Goal: Information Seeking & Learning: Learn about a topic

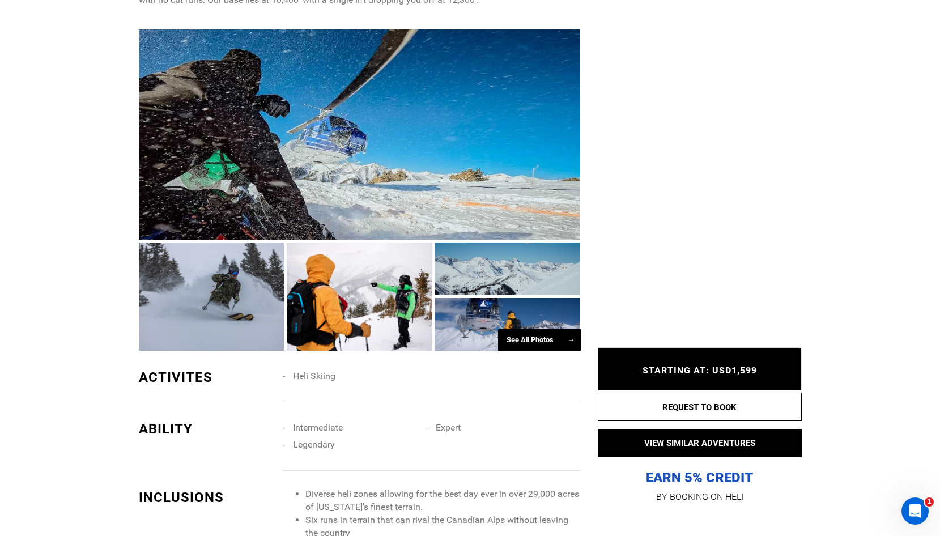
scroll to position [660, 0]
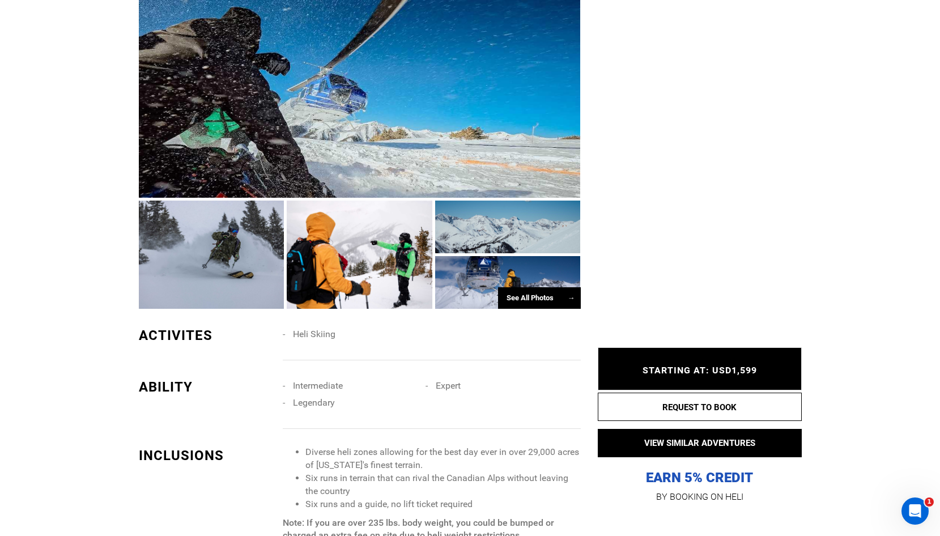
click at [550, 303] on div "See All Photos →" at bounding box center [539, 298] width 83 height 22
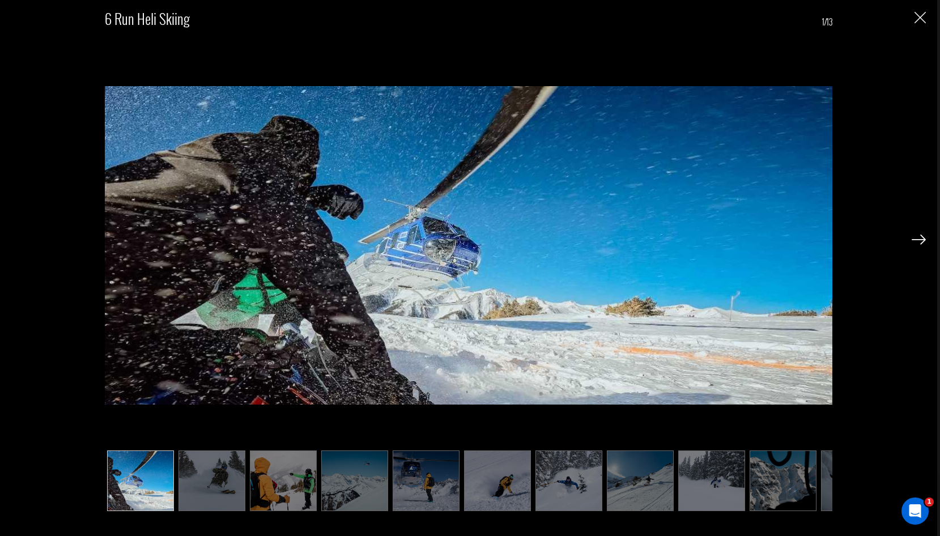
click at [914, 245] on div at bounding box center [919, 238] width 14 height 19
click at [915, 243] on img at bounding box center [919, 240] width 14 height 10
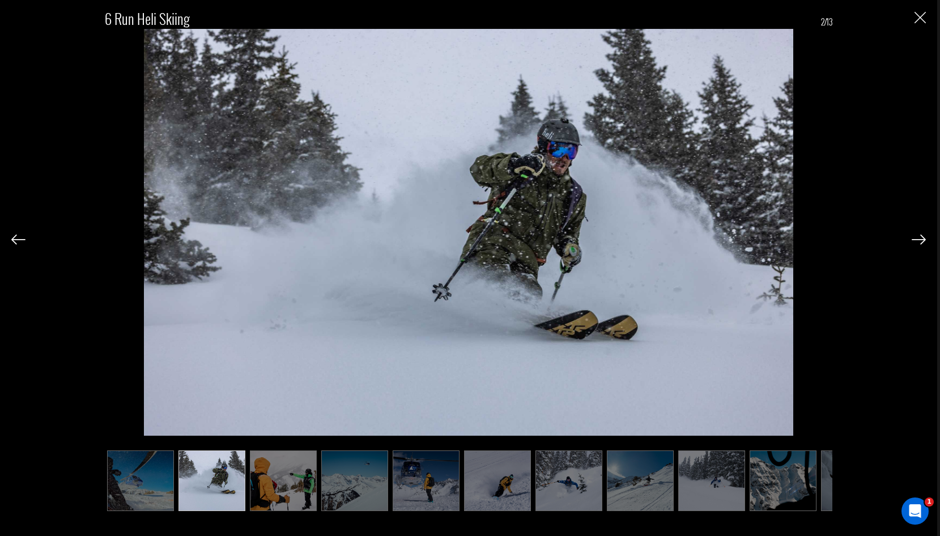
click at [926, 241] on div "6 Run Heli Skiing 2/13" at bounding box center [469, 268] width 938 height 536
click at [922, 240] on img at bounding box center [919, 240] width 14 height 10
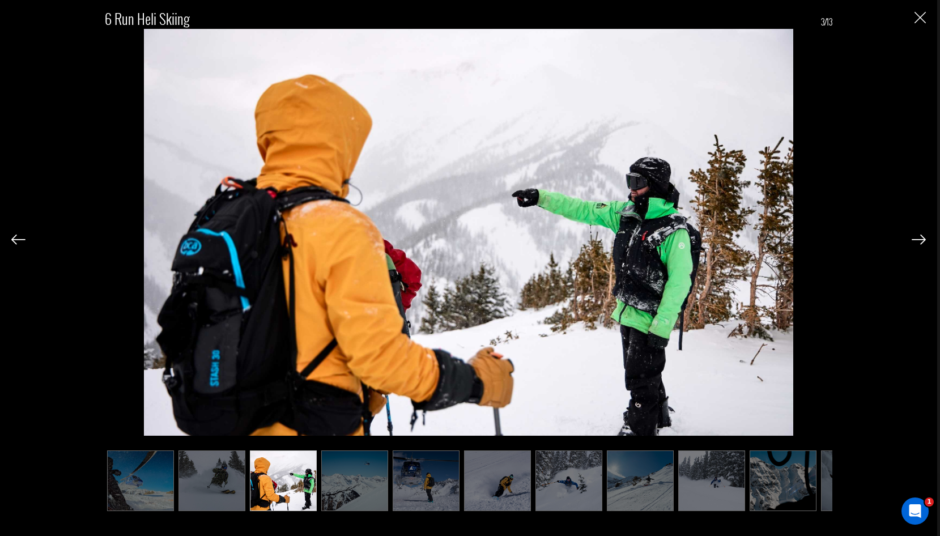
click at [922, 240] on img at bounding box center [919, 240] width 14 height 10
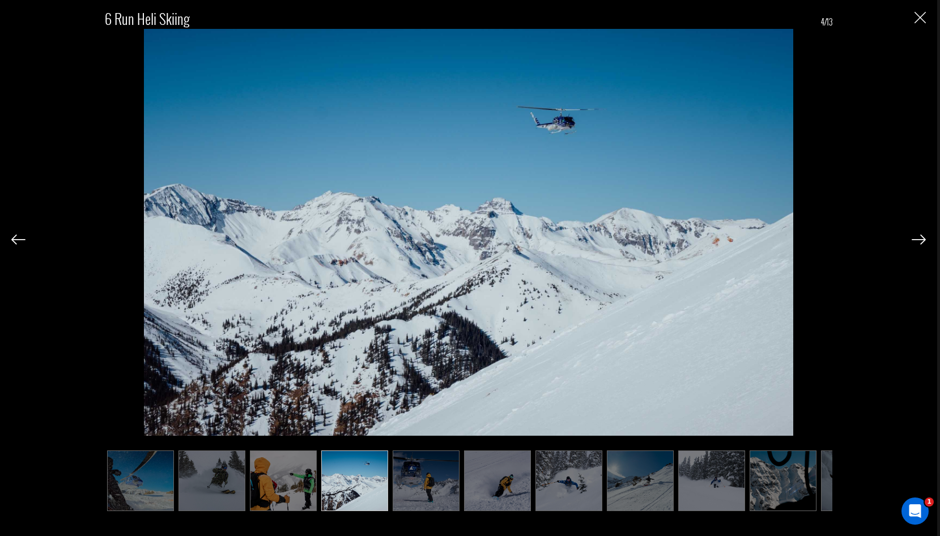
click at [922, 240] on img at bounding box center [919, 240] width 14 height 10
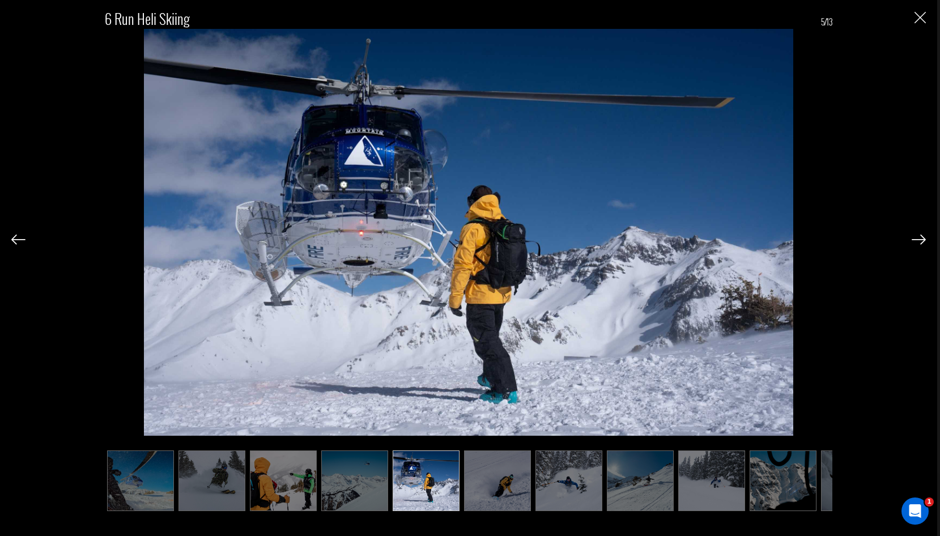
click at [922, 240] on img at bounding box center [919, 240] width 14 height 10
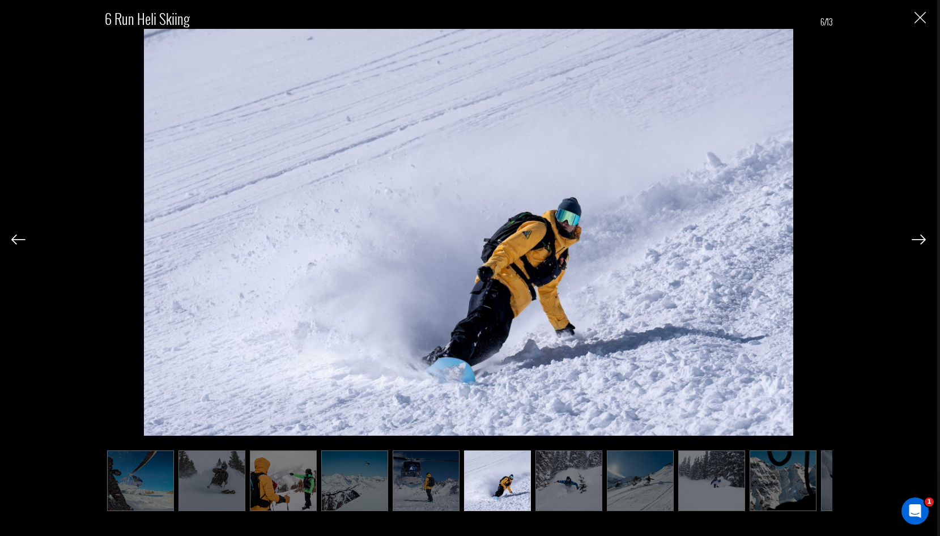
scroll to position [0, 201]
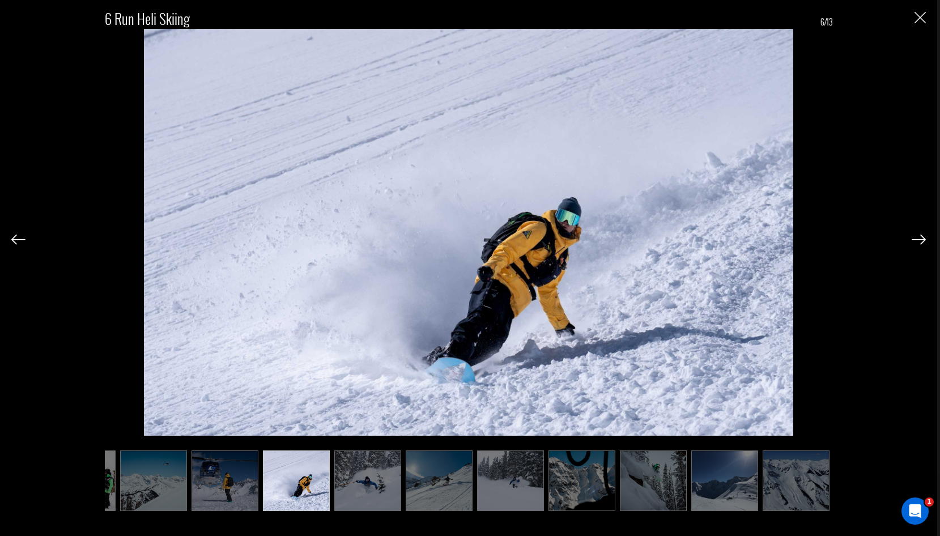
click at [922, 240] on img at bounding box center [919, 240] width 14 height 10
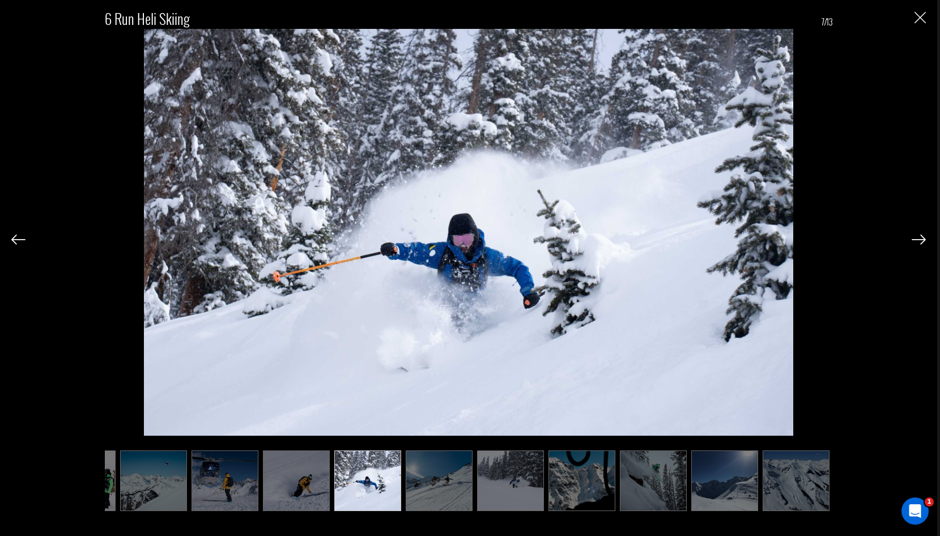
click at [922, 240] on img at bounding box center [919, 240] width 14 height 10
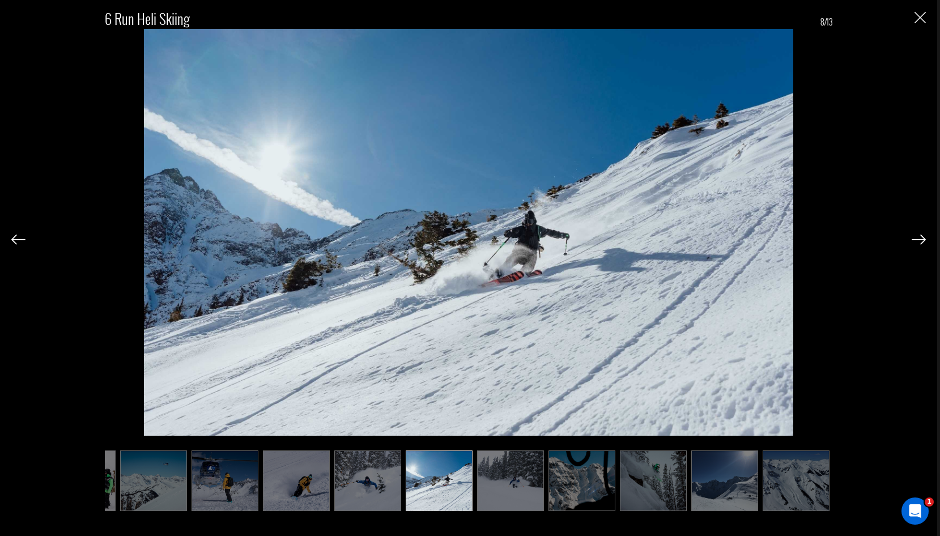
click at [922, 240] on img at bounding box center [919, 240] width 14 height 10
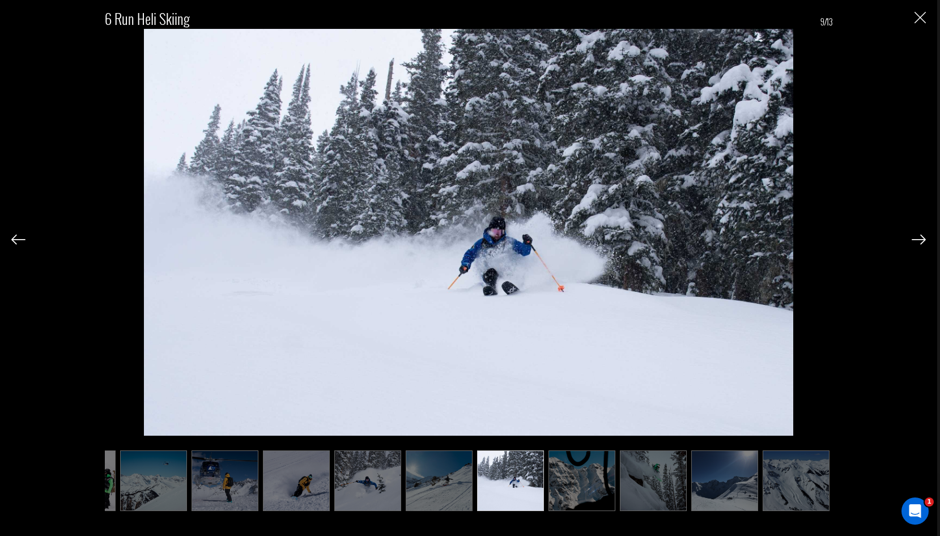
click at [922, 240] on img at bounding box center [919, 240] width 14 height 10
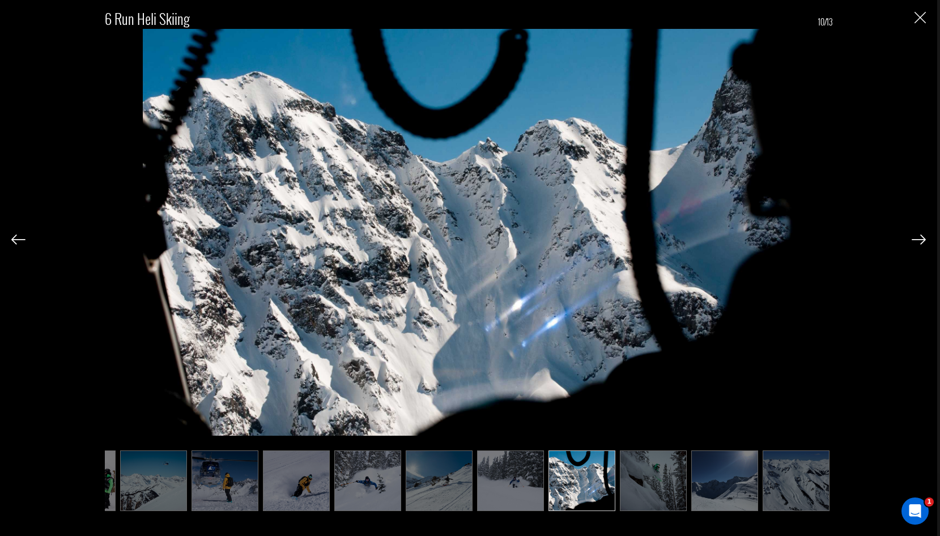
click at [922, 240] on img at bounding box center [919, 240] width 14 height 10
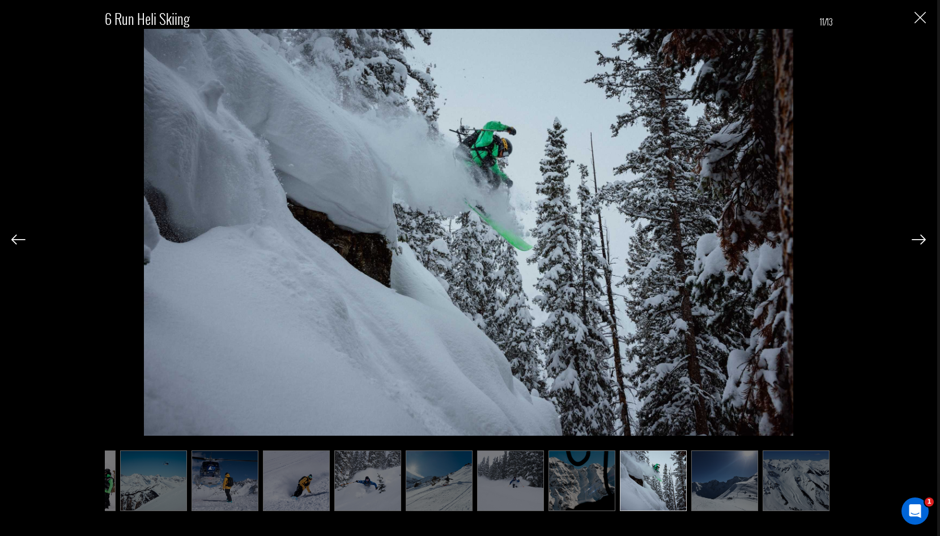
click at [922, 240] on img at bounding box center [919, 240] width 14 height 10
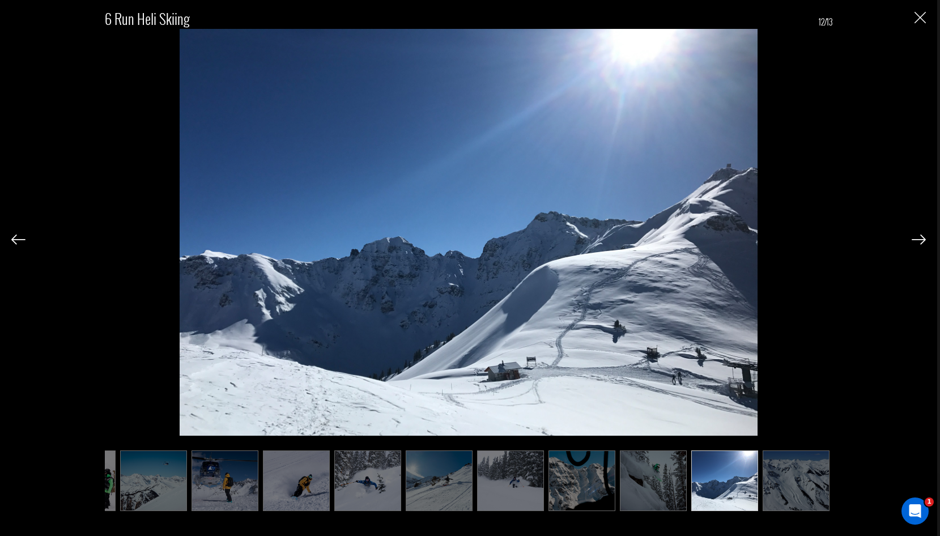
click at [922, 240] on img at bounding box center [919, 240] width 14 height 10
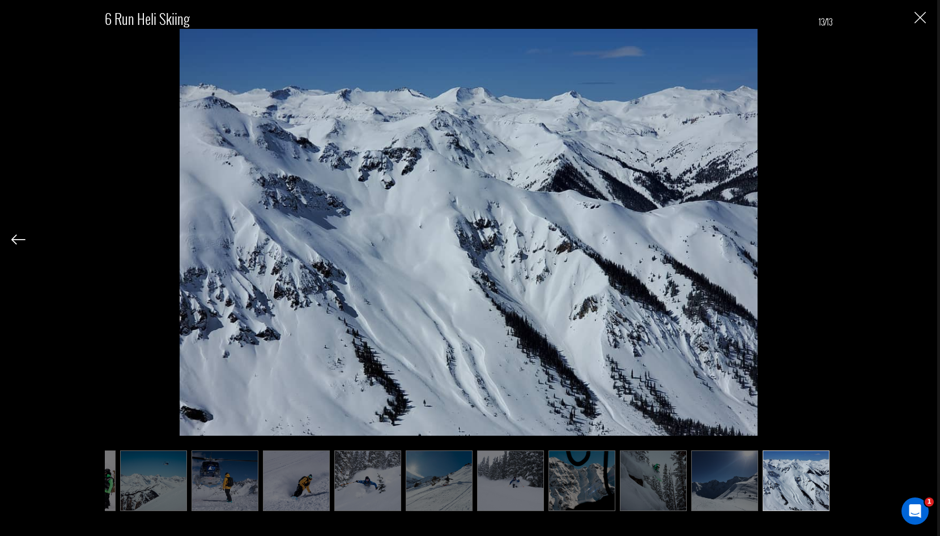
click at [922, 240] on div "6 Run Heli Skiing 13/13" at bounding box center [468, 255] width 915 height 510
click at [912, 12] on div "6 Run Heli Skiing 13/13" at bounding box center [468, 255] width 915 height 510
click at [923, 13] on img "Close" at bounding box center [920, 17] width 11 height 11
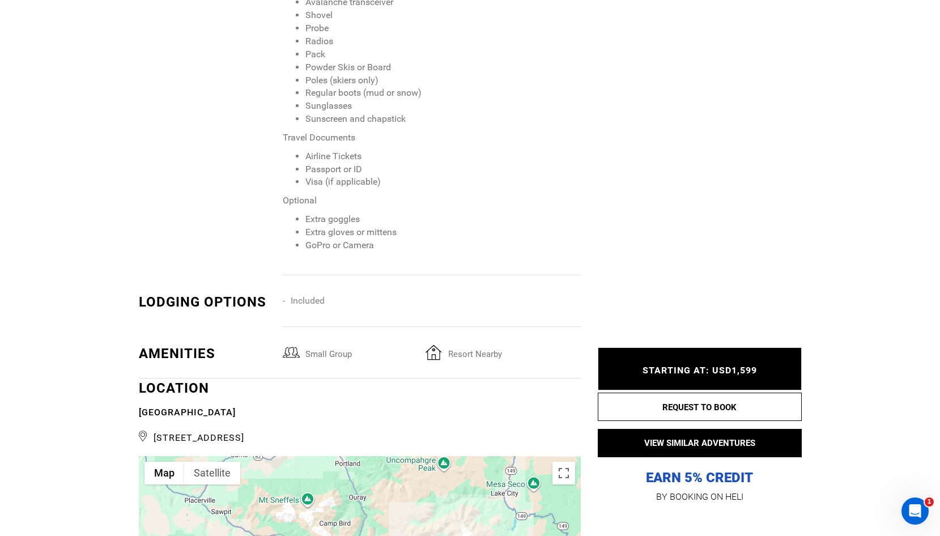
scroll to position [1592, 0]
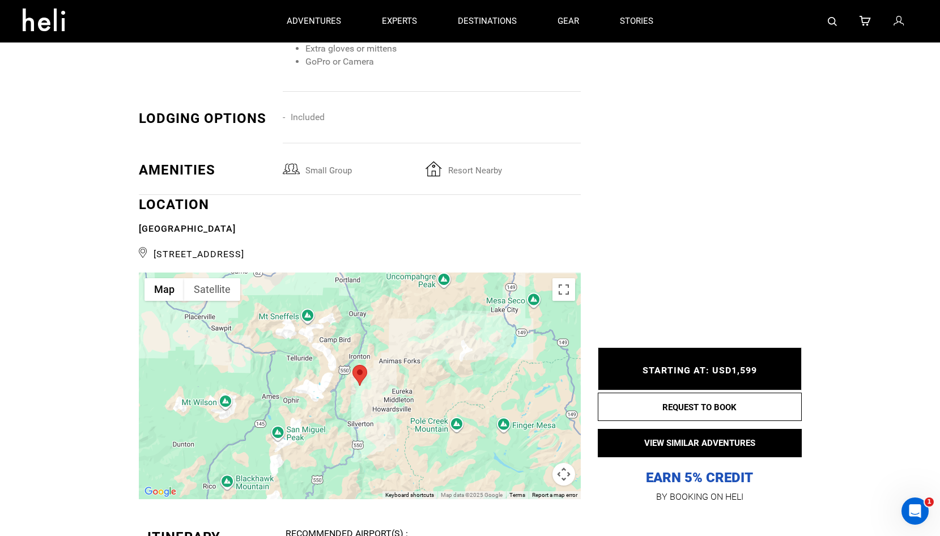
click at [419, 387] on div at bounding box center [360, 386] width 442 height 227
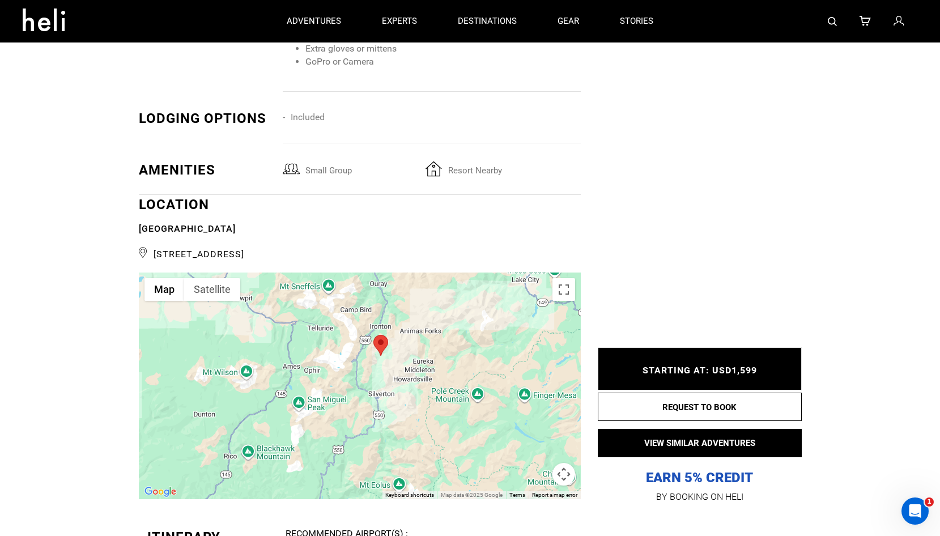
drag, startPoint x: 439, startPoint y: 390, endPoint x: 461, endPoint y: 359, distance: 38.2
click at [461, 359] on div at bounding box center [360, 386] width 442 height 227
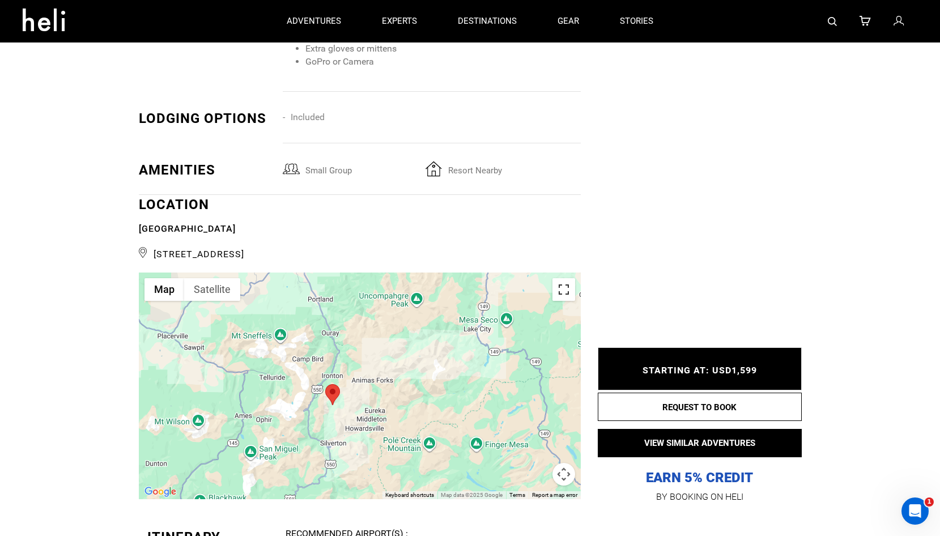
click at [567, 290] on button "Toggle fullscreen view" at bounding box center [564, 289] width 23 height 23
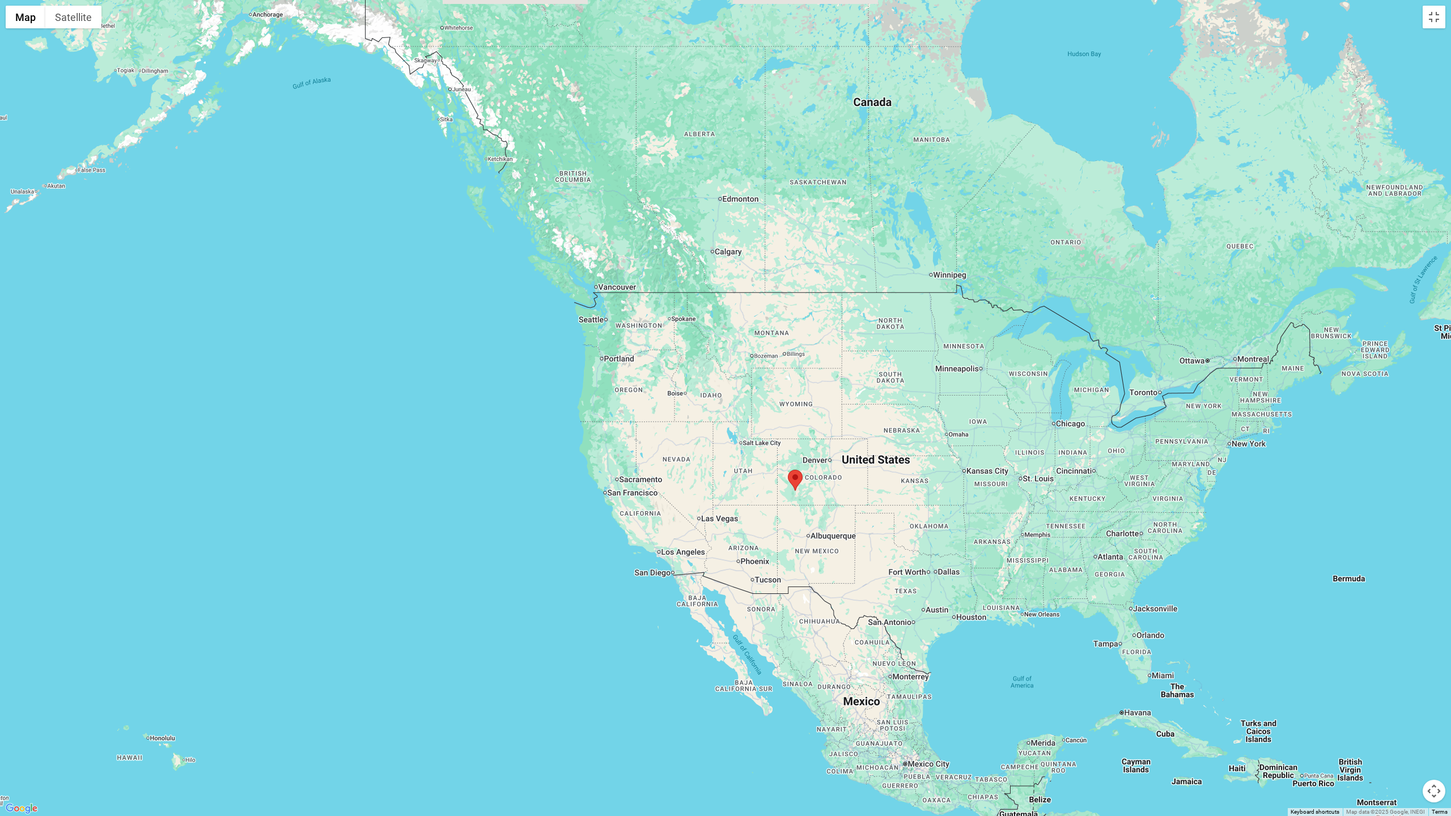
drag, startPoint x: 949, startPoint y: 402, endPoint x: 817, endPoint y: 485, distance: 155.9
click at [902, 465] on div at bounding box center [725, 408] width 1451 height 816
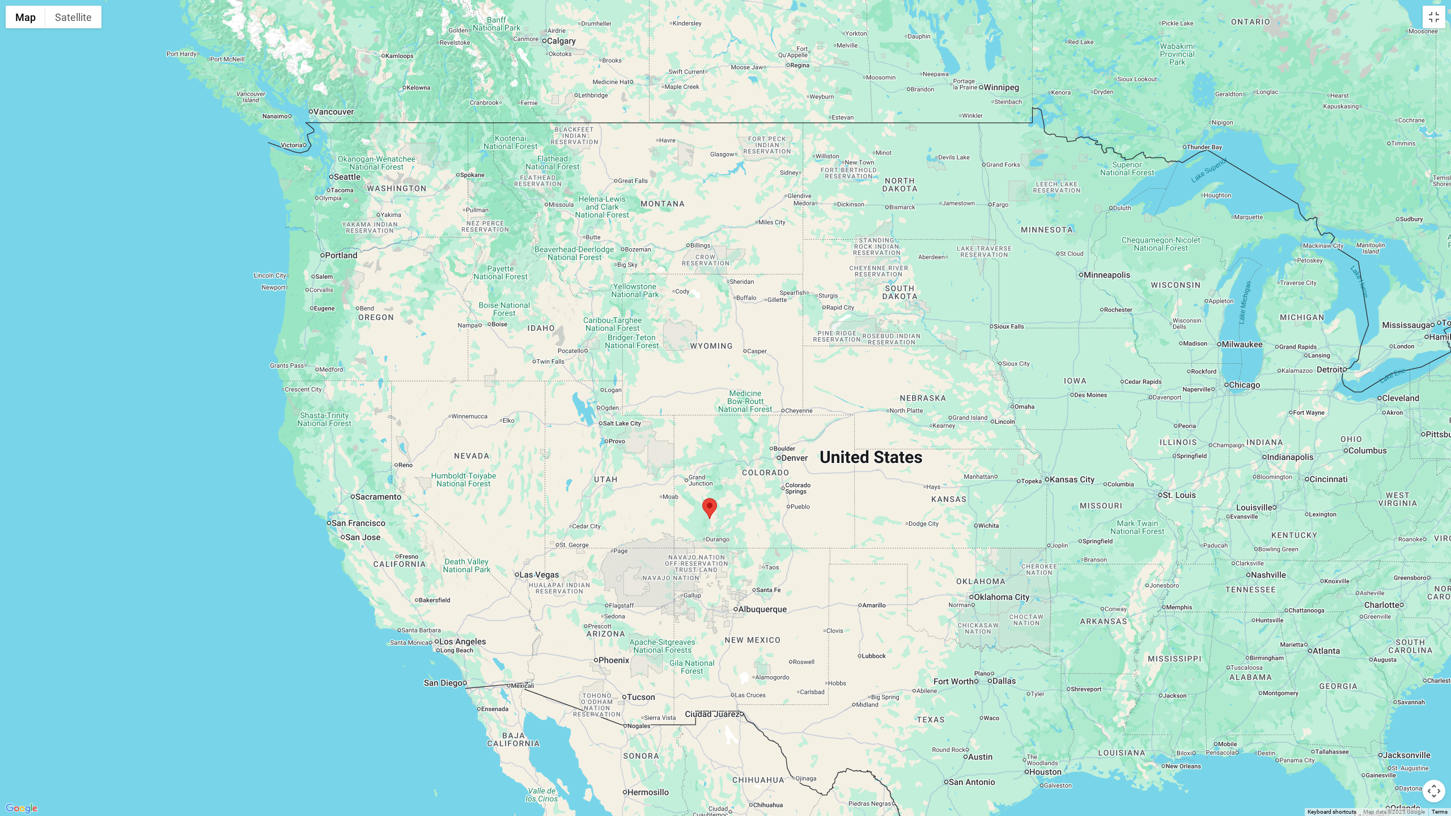
drag, startPoint x: 1036, startPoint y: 492, endPoint x: 956, endPoint y: 520, distance: 84.3
click at [940, 520] on div at bounding box center [725, 408] width 1451 height 816
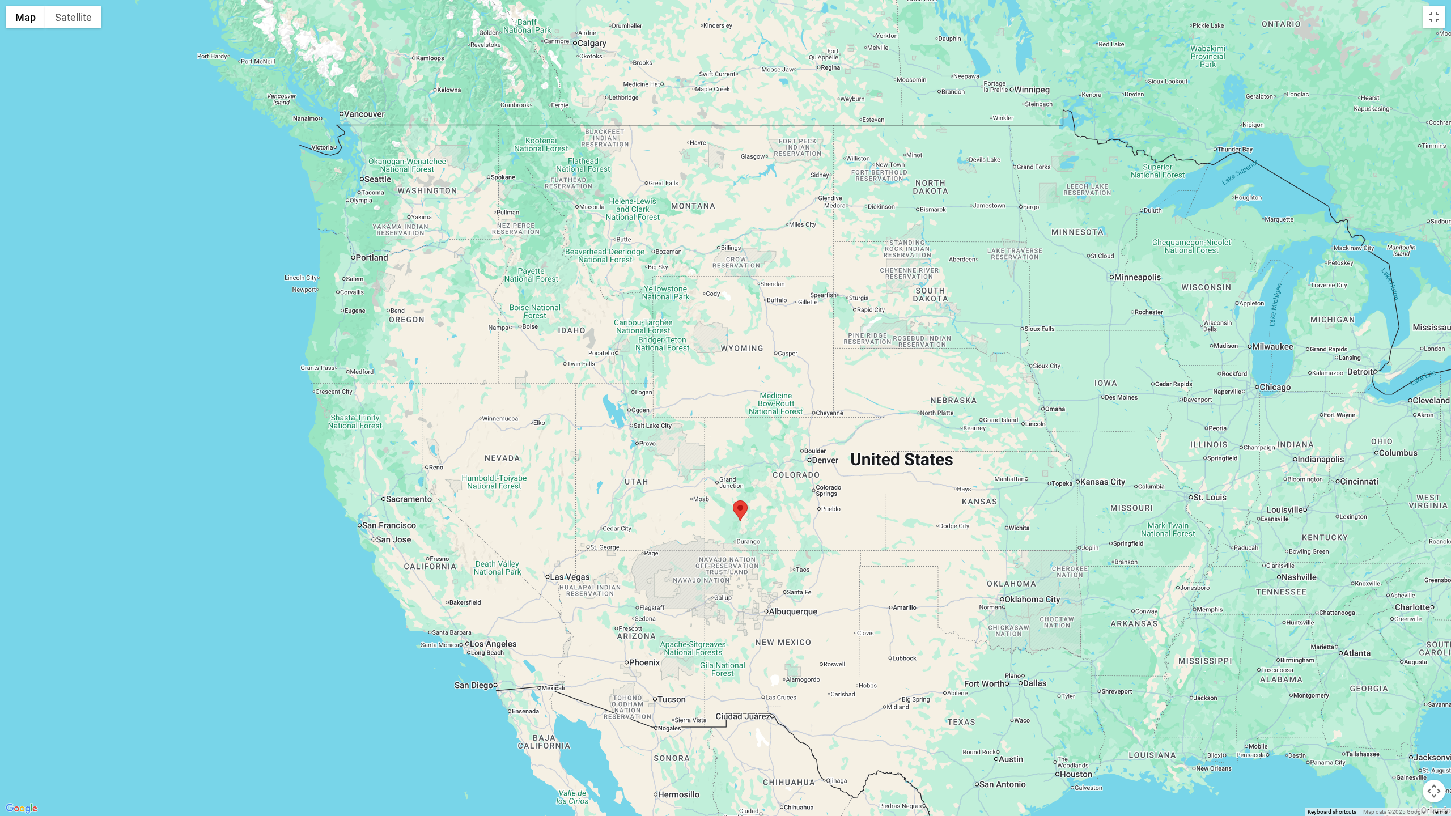
drag, startPoint x: 918, startPoint y: 494, endPoint x: 980, endPoint y: 494, distance: 61.8
click at [940, 494] on div at bounding box center [725, 408] width 1451 height 816
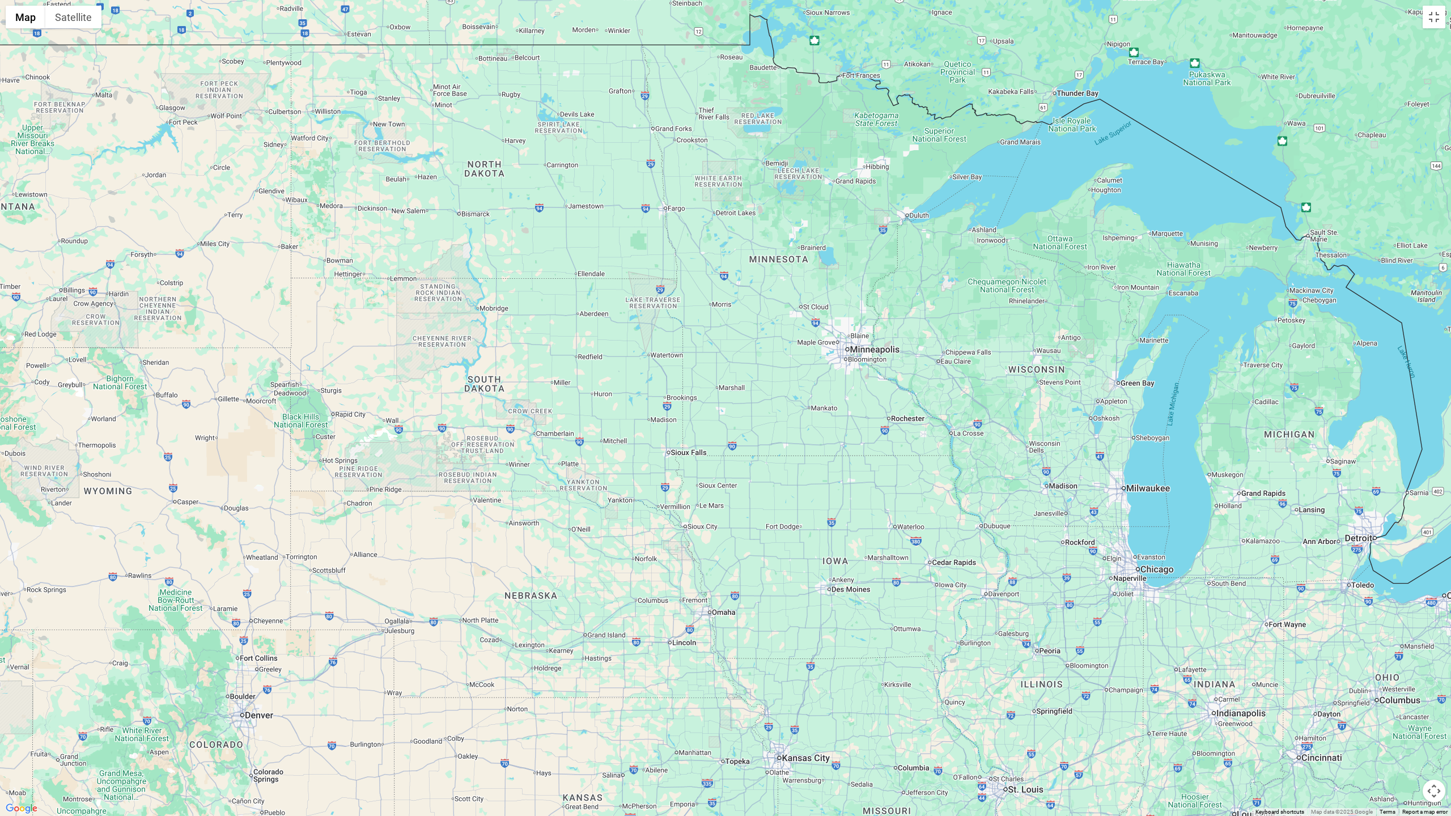
drag, startPoint x: 1185, startPoint y: 395, endPoint x: 1150, endPoint y: 425, distance: 45.4
click at [940, 425] on div at bounding box center [725, 408] width 1451 height 816
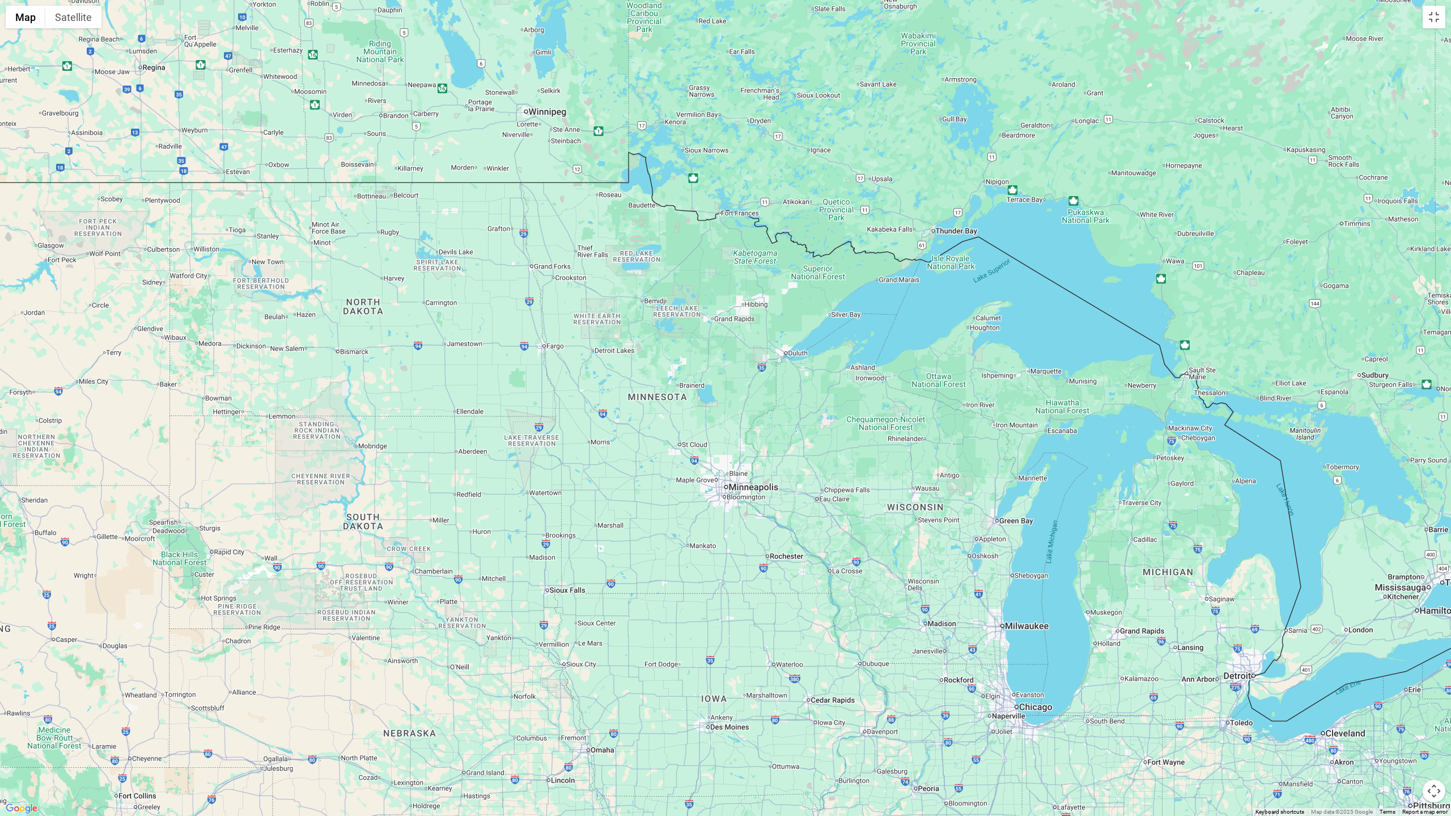
drag, startPoint x: 1150, startPoint y: 408, endPoint x: 951, endPoint y: 595, distance: 273.1
click at [940, 536] on div at bounding box center [725, 408] width 1451 height 816
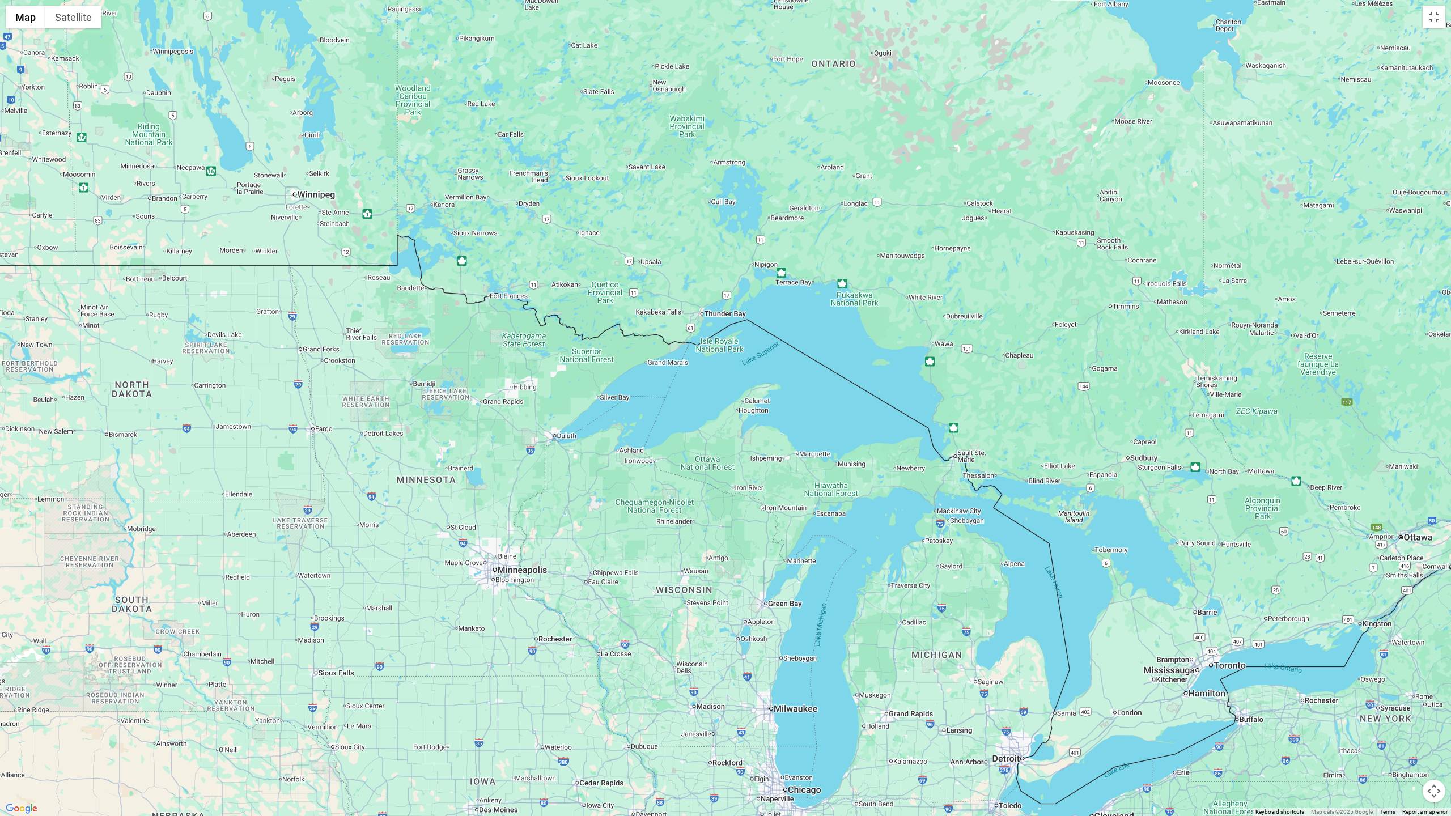
drag, startPoint x: 982, startPoint y: 563, endPoint x: 964, endPoint y: 566, distance: 18.4
click at [940, 536] on div at bounding box center [725, 408] width 1451 height 816
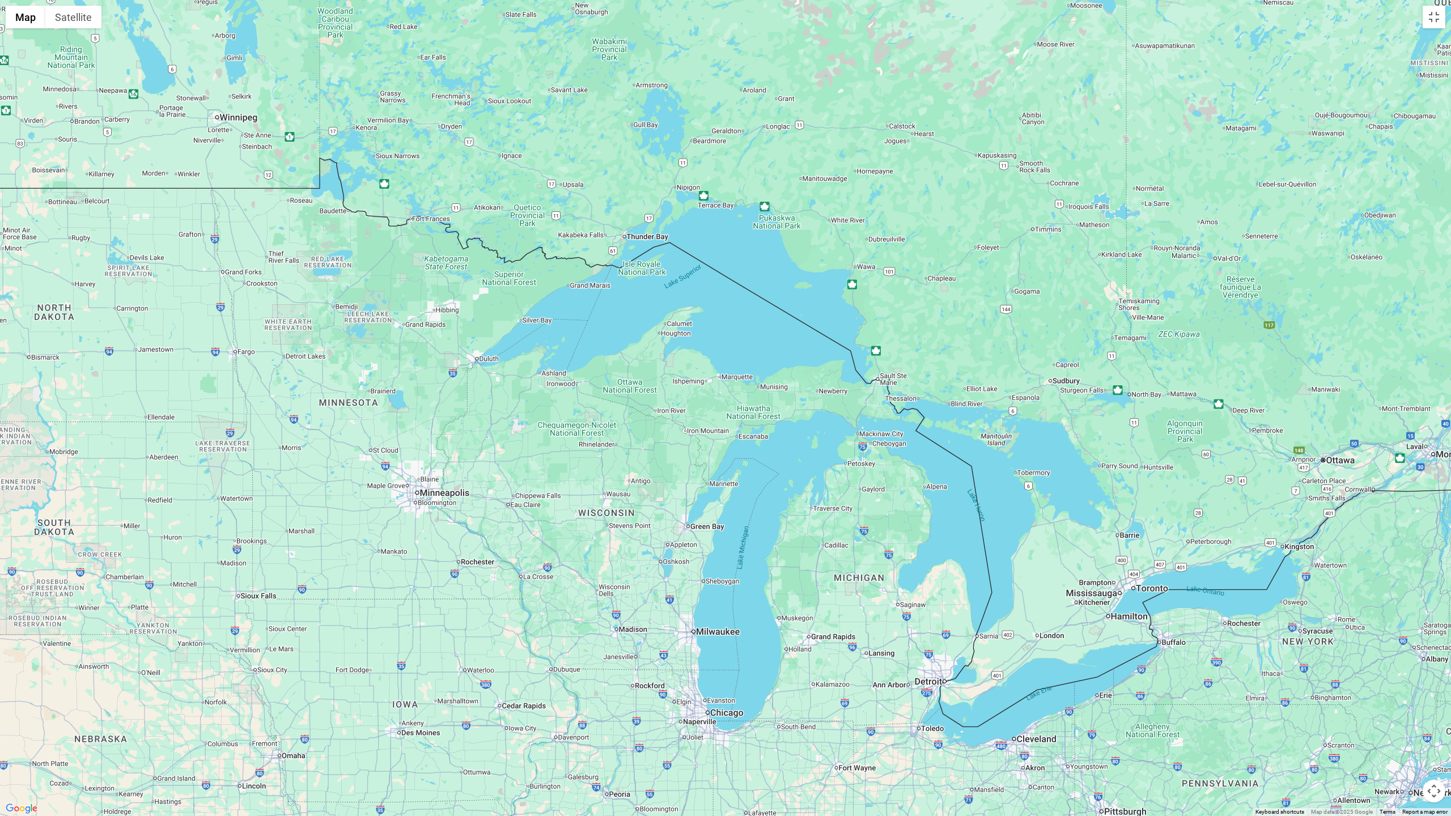
drag, startPoint x: 1036, startPoint y: 561, endPoint x: 961, endPoint y: 490, distance: 103.0
click at [940, 490] on div at bounding box center [725, 408] width 1451 height 816
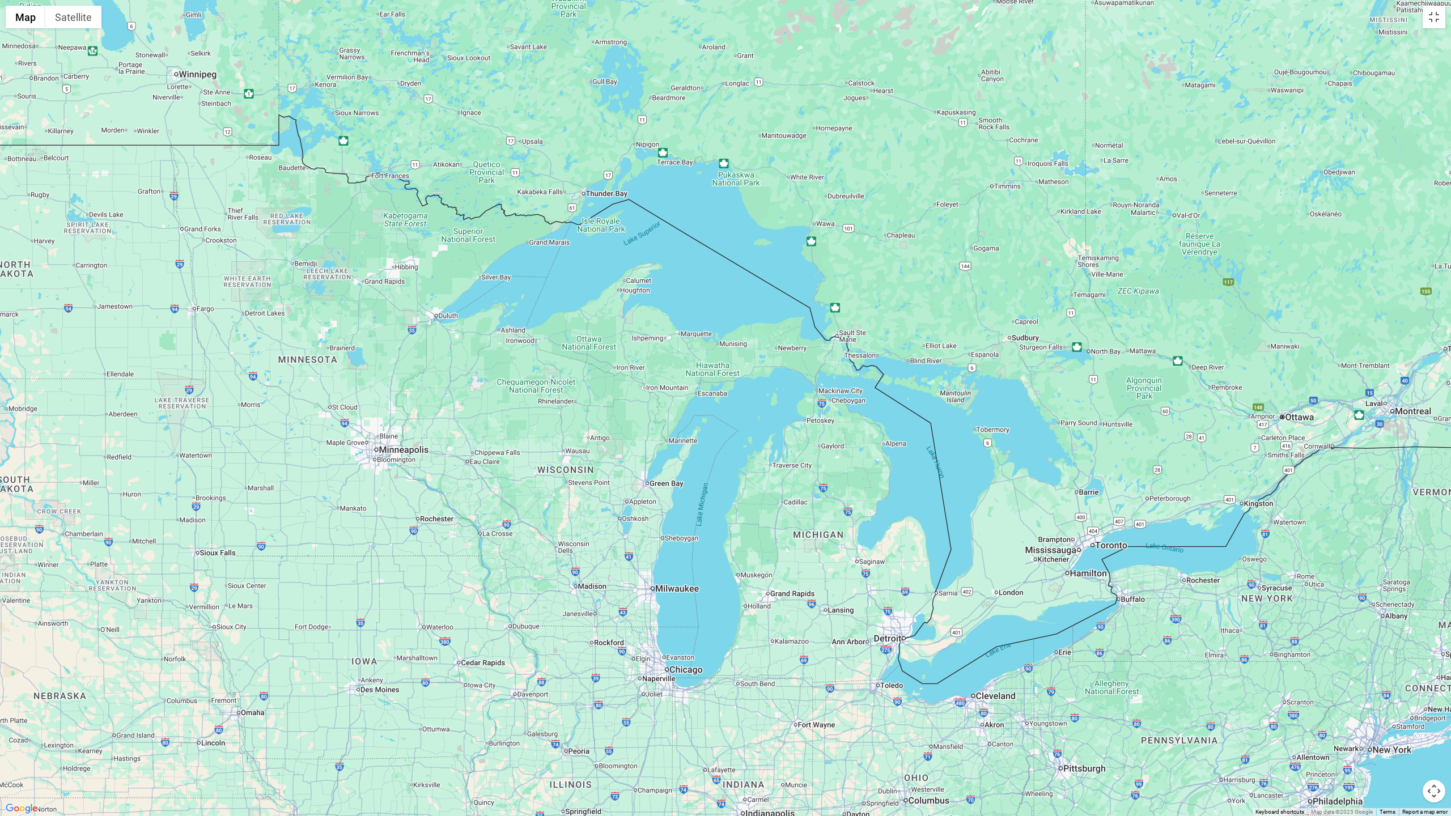
drag, startPoint x: 980, startPoint y: 489, endPoint x: 974, endPoint y: 484, distance: 7.6
click at [940, 484] on div at bounding box center [725, 408] width 1451 height 816
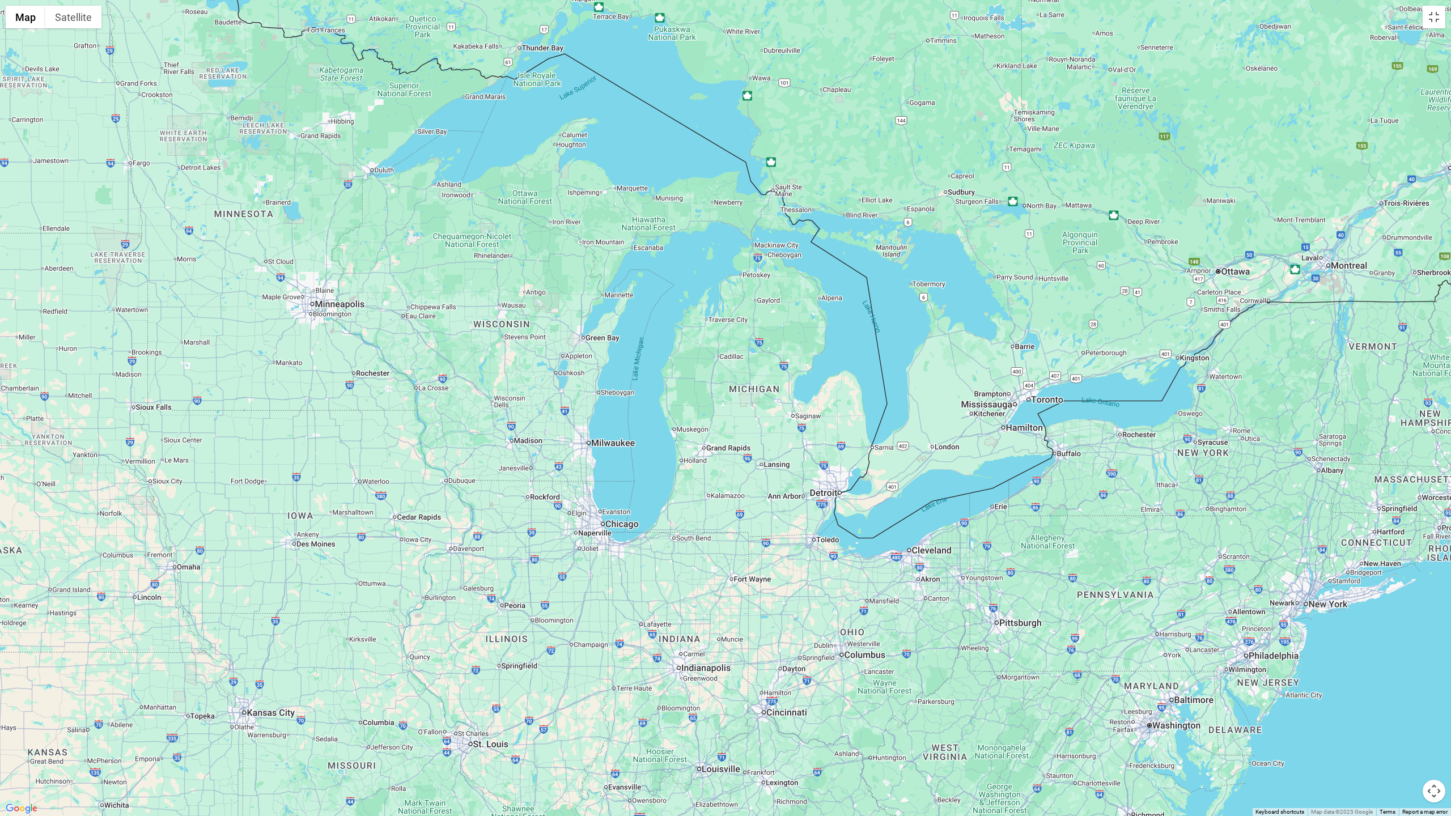
drag, startPoint x: 1065, startPoint y: 457, endPoint x: 1015, endPoint y: 316, distance: 149.4
click at [940, 316] on div at bounding box center [725, 408] width 1451 height 816
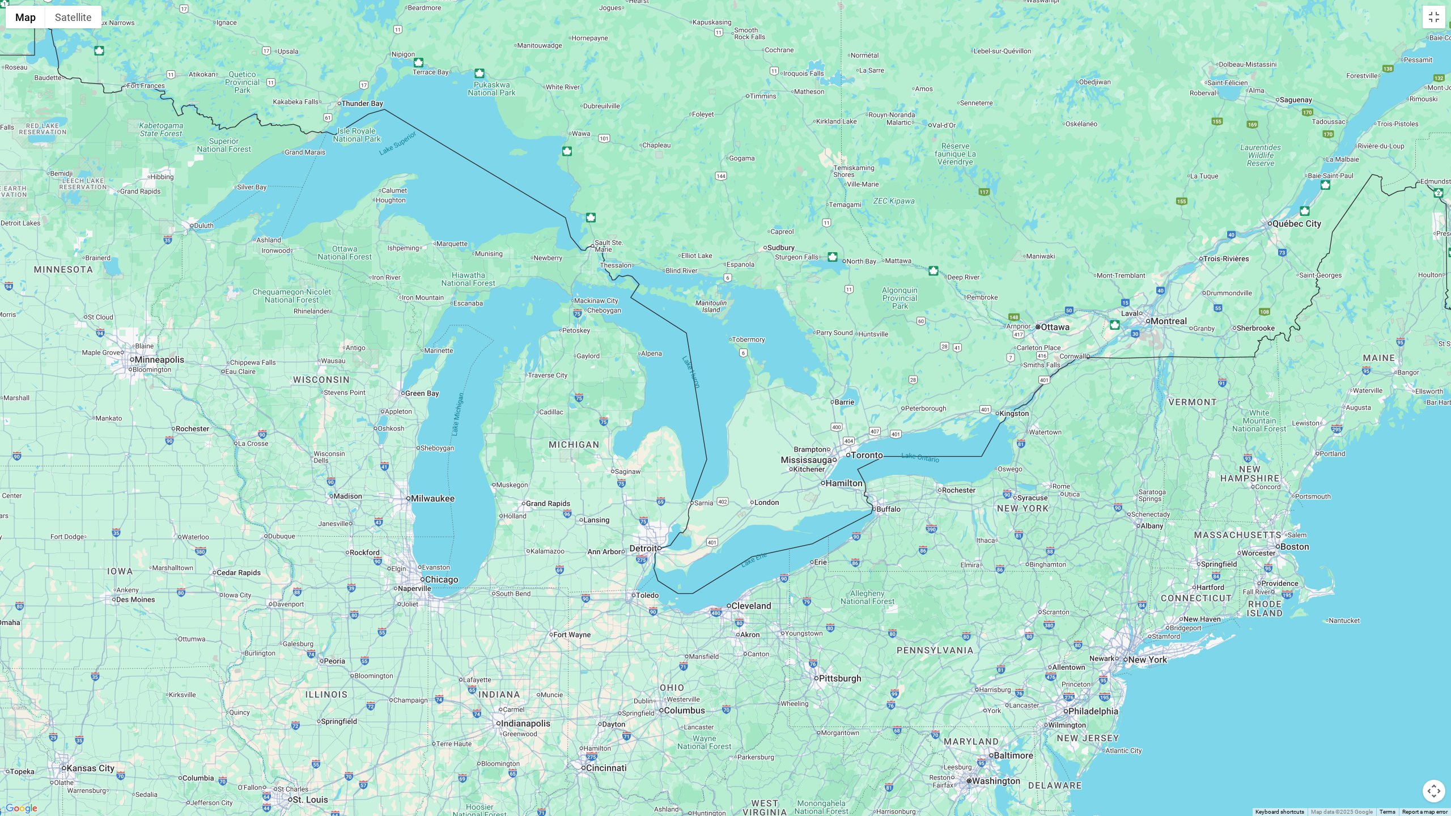
drag, startPoint x: 1128, startPoint y: 467, endPoint x: 850, endPoint y: 573, distance: 297.6
click at [850, 536] on div at bounding box center [725, 408] width 1451 height 816
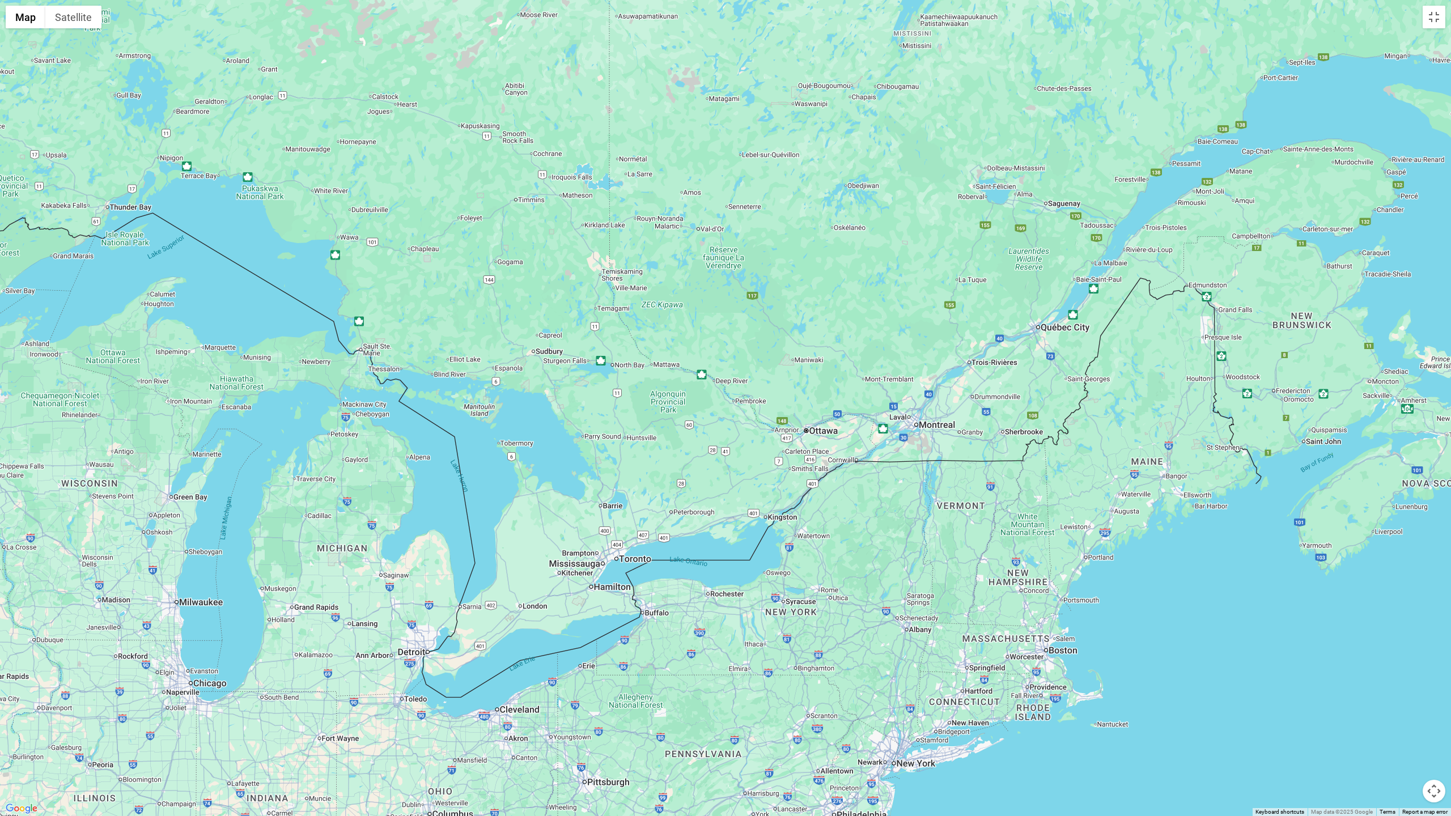
click at [940, 526] on div at bounding box center [725, 408] width 1451 height 816
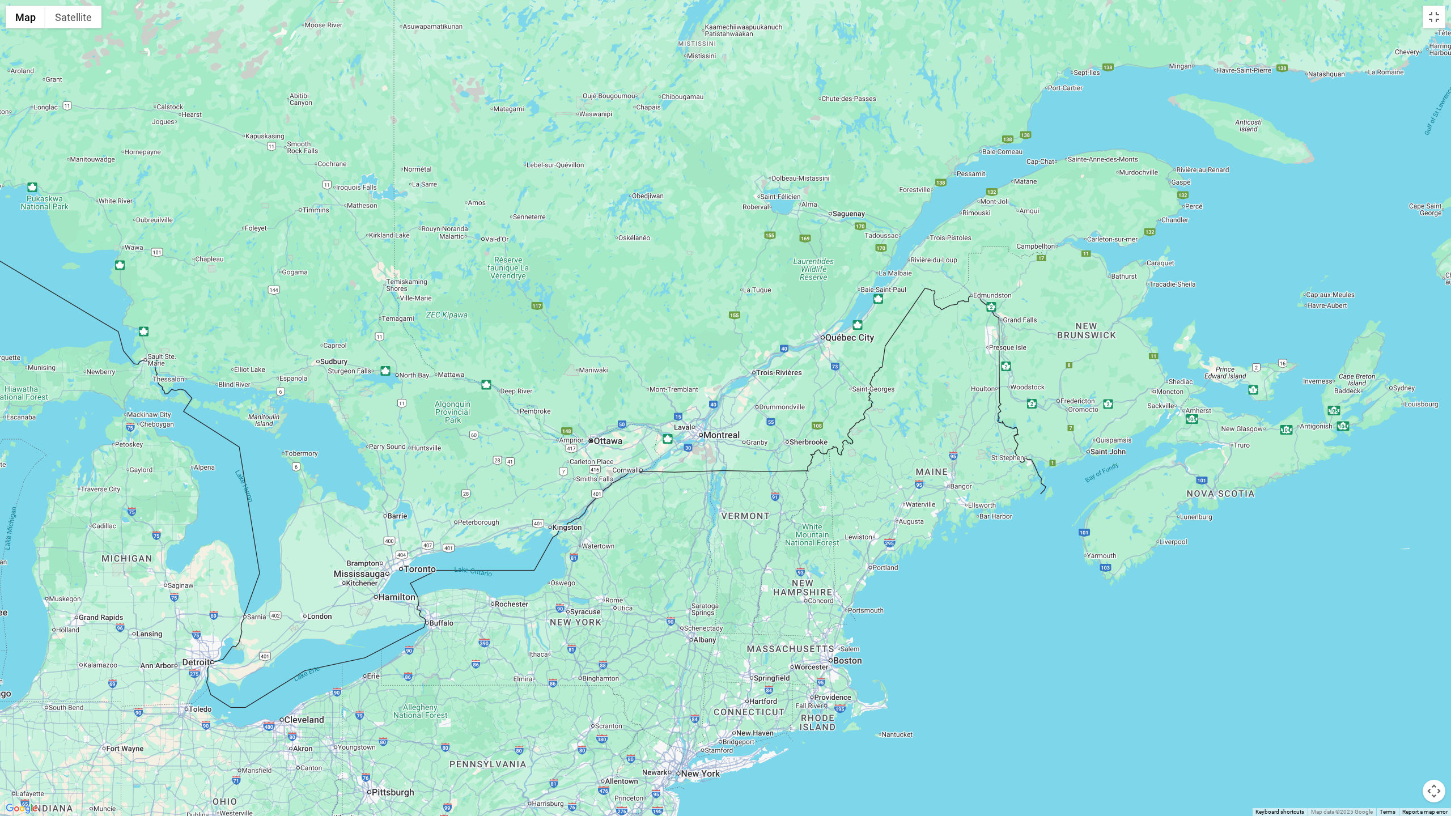
drag, startPoint x: 1150, startPoint y: 582, endPoint x: 935, endPoint y: 592, distance: 215.1
click at [935, 536] on div at bounding box center [725, 408] width 1451 height 816
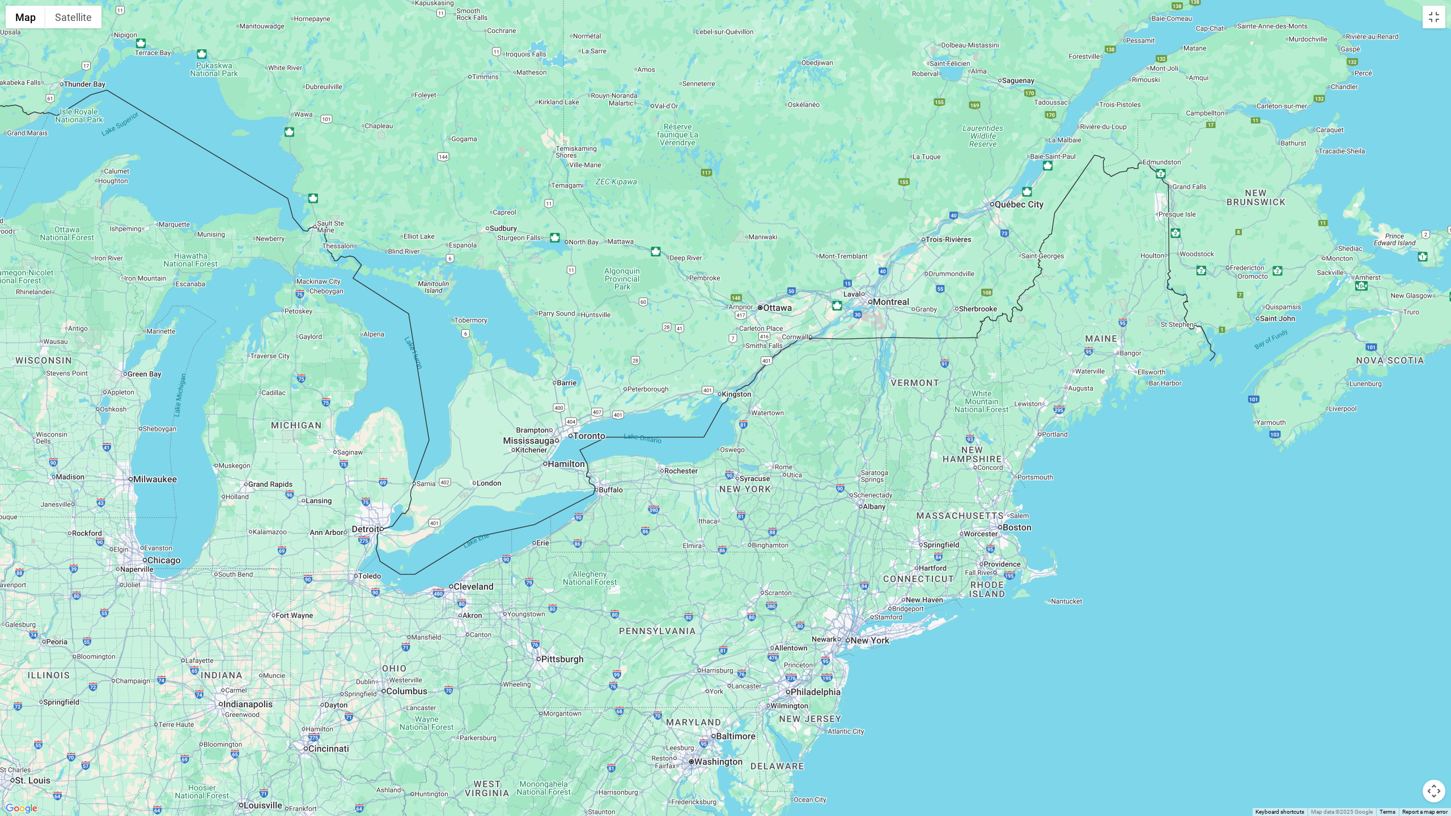
drag, startPoint x: 957, startPoint y: 584, endPoint x: 1123, endPoint y: 422, distance: 232.5
click at [940, 422] on div at bounding box center [725, 408] width 1451 height 816
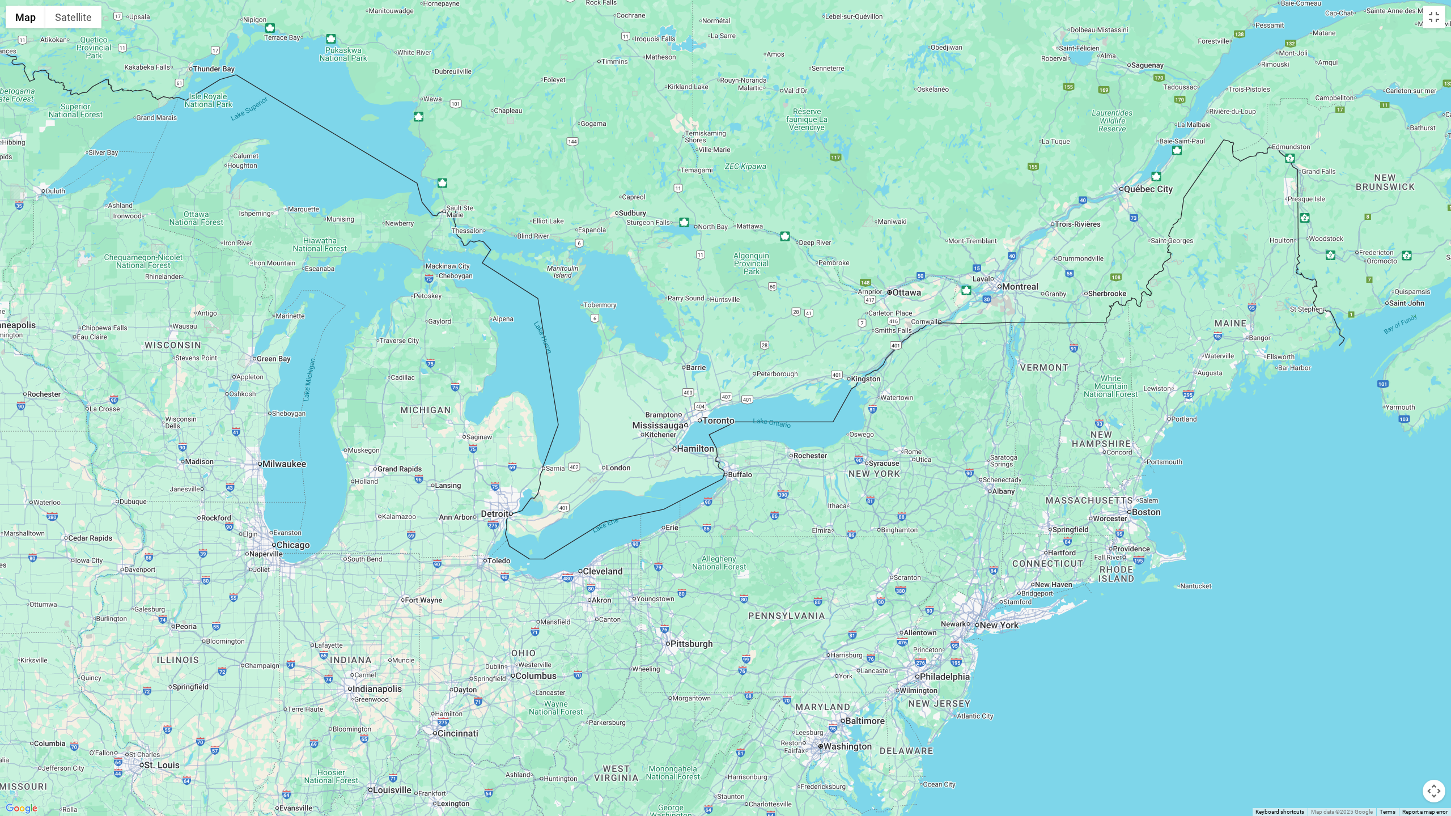
drag, startPoint x: 1011, startPoint y: 624, endPoint x: 1146, endPoint y: 608, distance: 135.8
click at [940, 536] on div at bounding box center [725, 408] width 1451 height 816
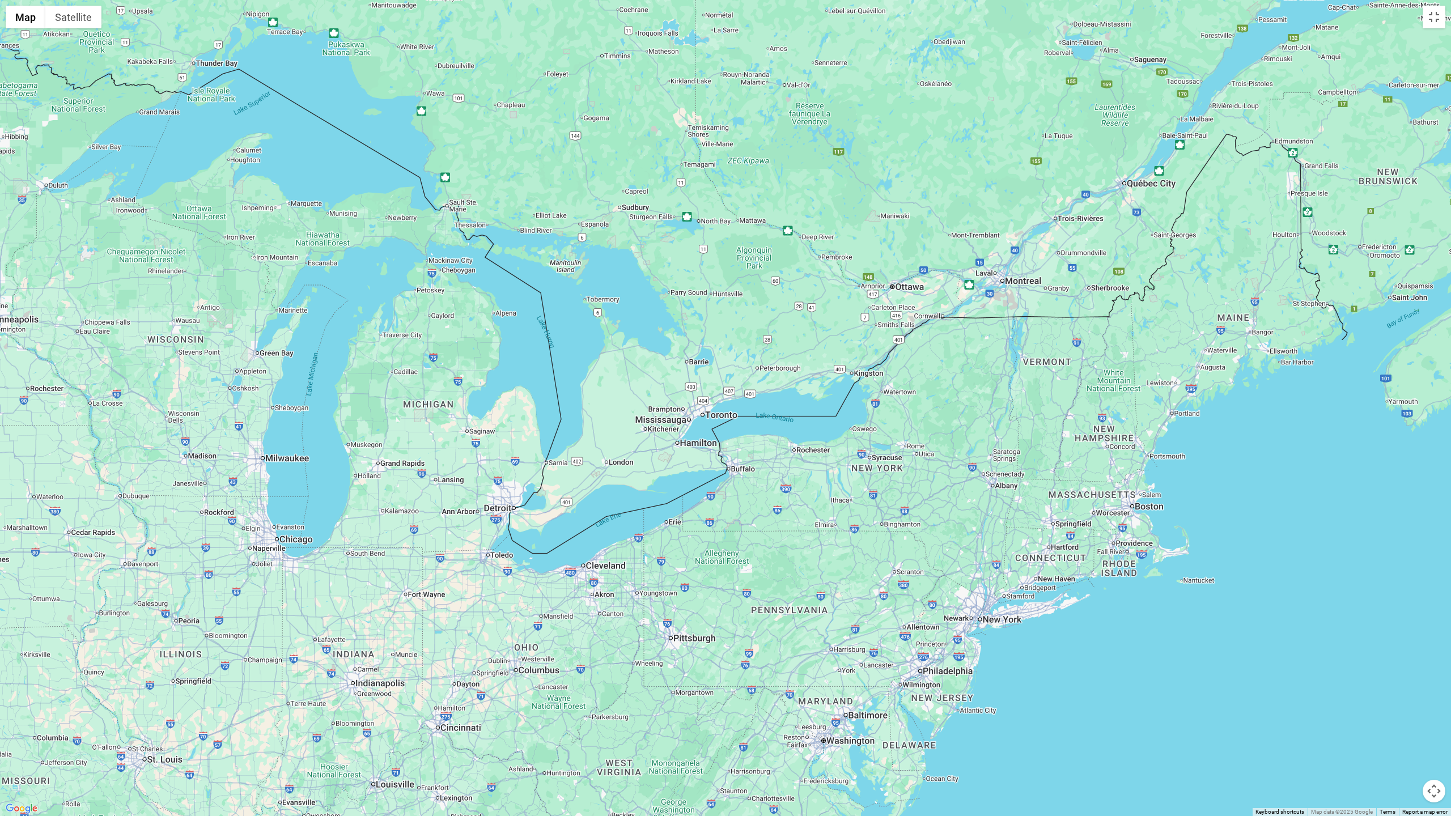
drag, startPoint x: 1076, startPoint y: 642, endPoint x: 1080, endPoint y: 635, distance: 7.6
click at [940, 536] on div at bounding box center [725, 408] width 1451 height 816
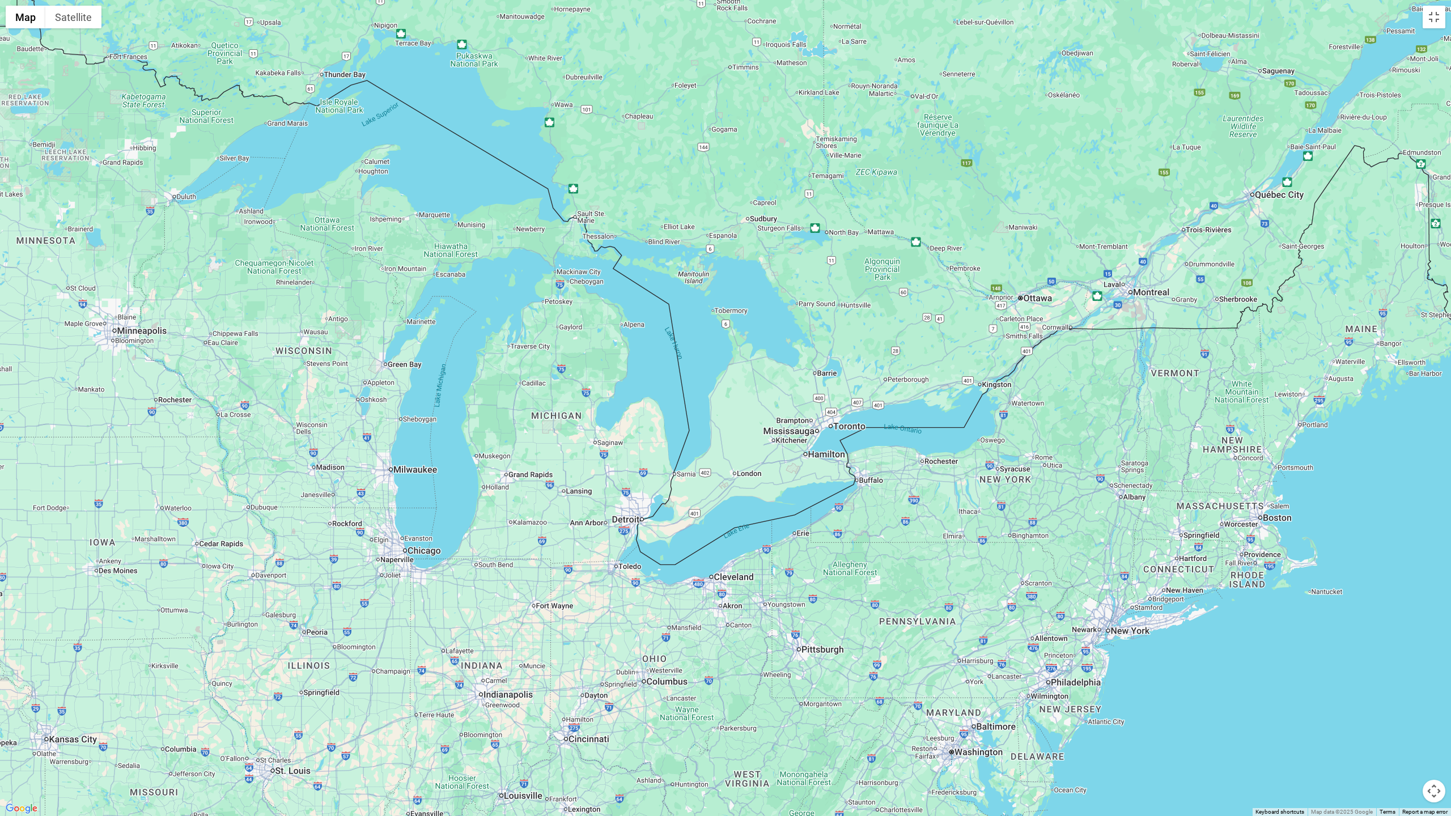
drag, startPoint x: 1111, startPoint y: 635, endPoint x: 1242, endPoint y: 647, distance: 131.5
click at [940, 536] on div at bounding box center [725, 408] width 1451 height 816
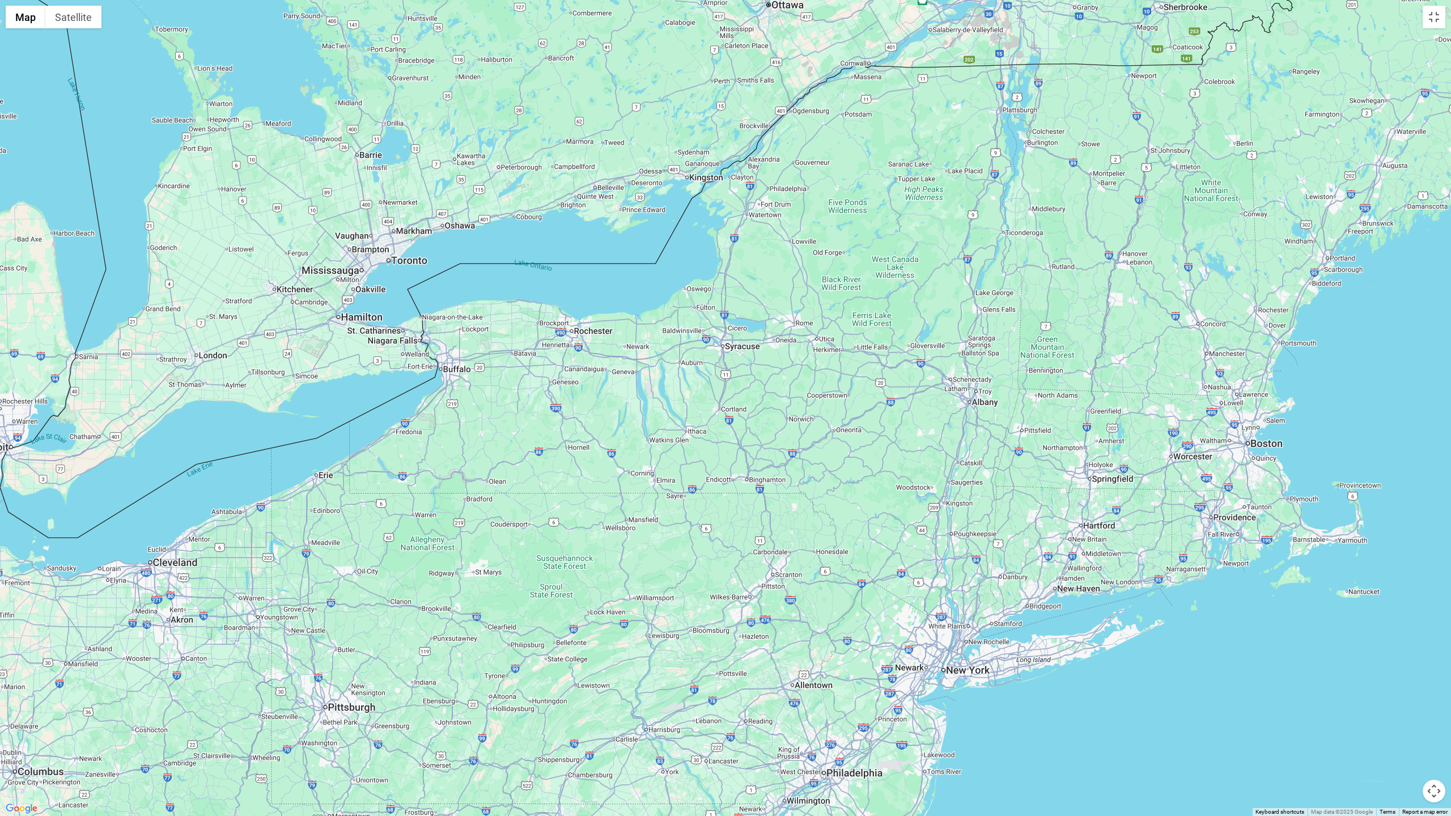
drag, startPoint x: 1194, startPoint y: 673, endPoint x: 1151, endPoint y: 624, distance: 65.9
click at [940, 536] on div at bounding box center [725, 408] width 1451 height 816
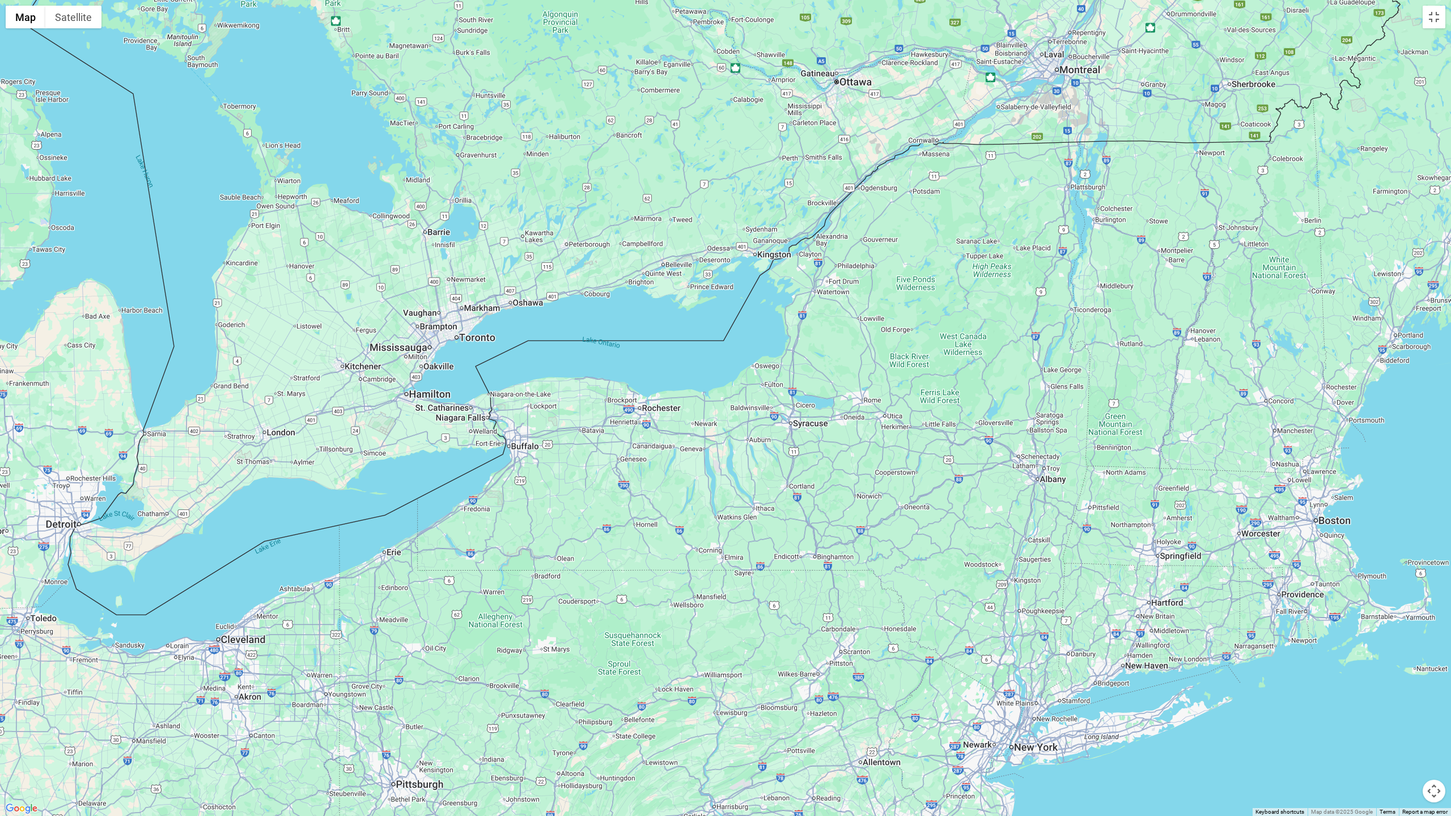
drag, startPoint x: 952, startPoint y: 517, endPoint x: 956, endPoint y: 613, distance: 96.4
click at [940, 536] on div at bounding box center [725, 408] width 1451 height 816
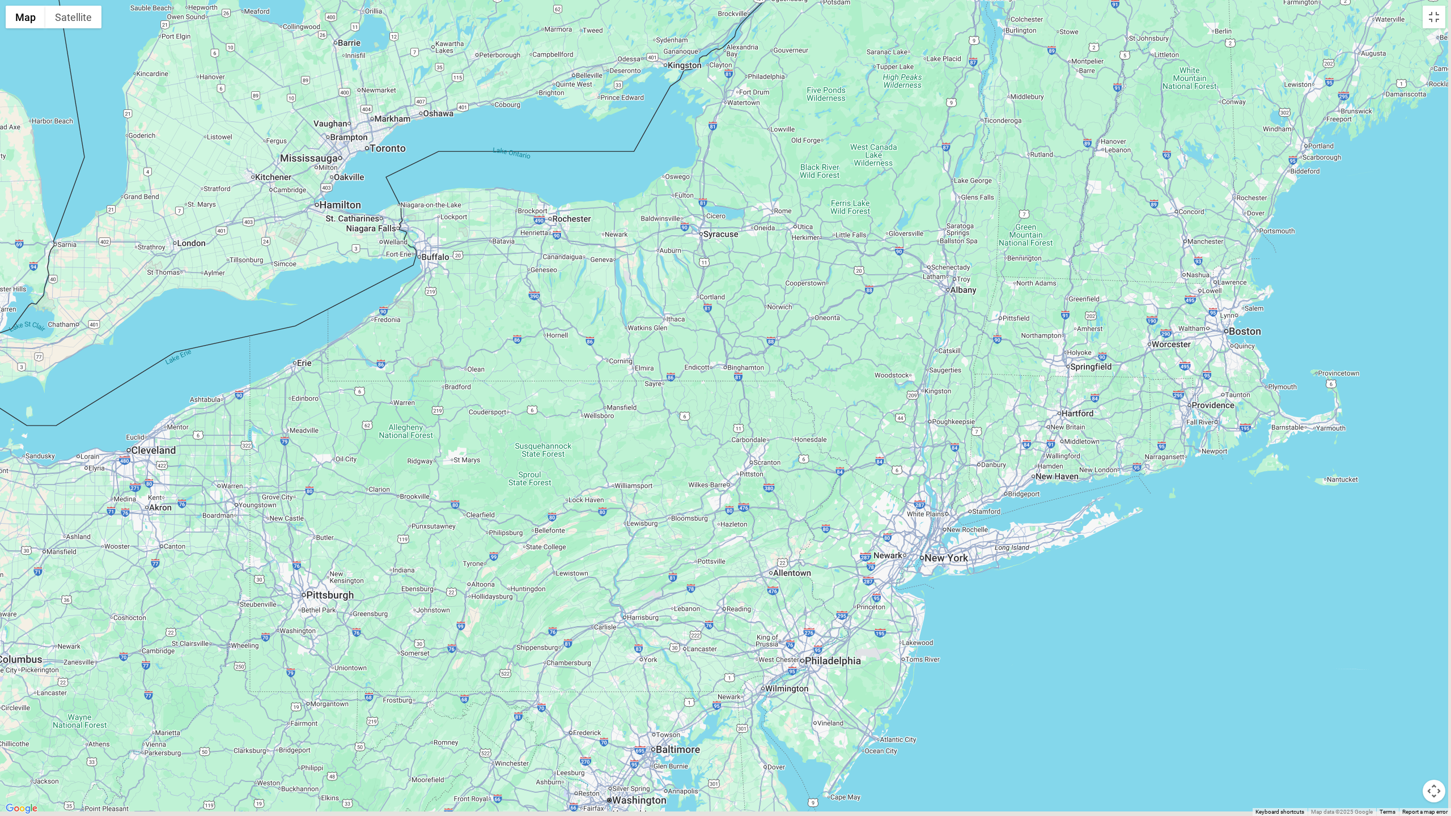
drag, startPoint x: 1017, startPoint y: 593, endPoint x: 893, endPoint y: 421, distance: 212.3
click at [872, 362] on div at bounding box center [725, 408] width 1451 height 816
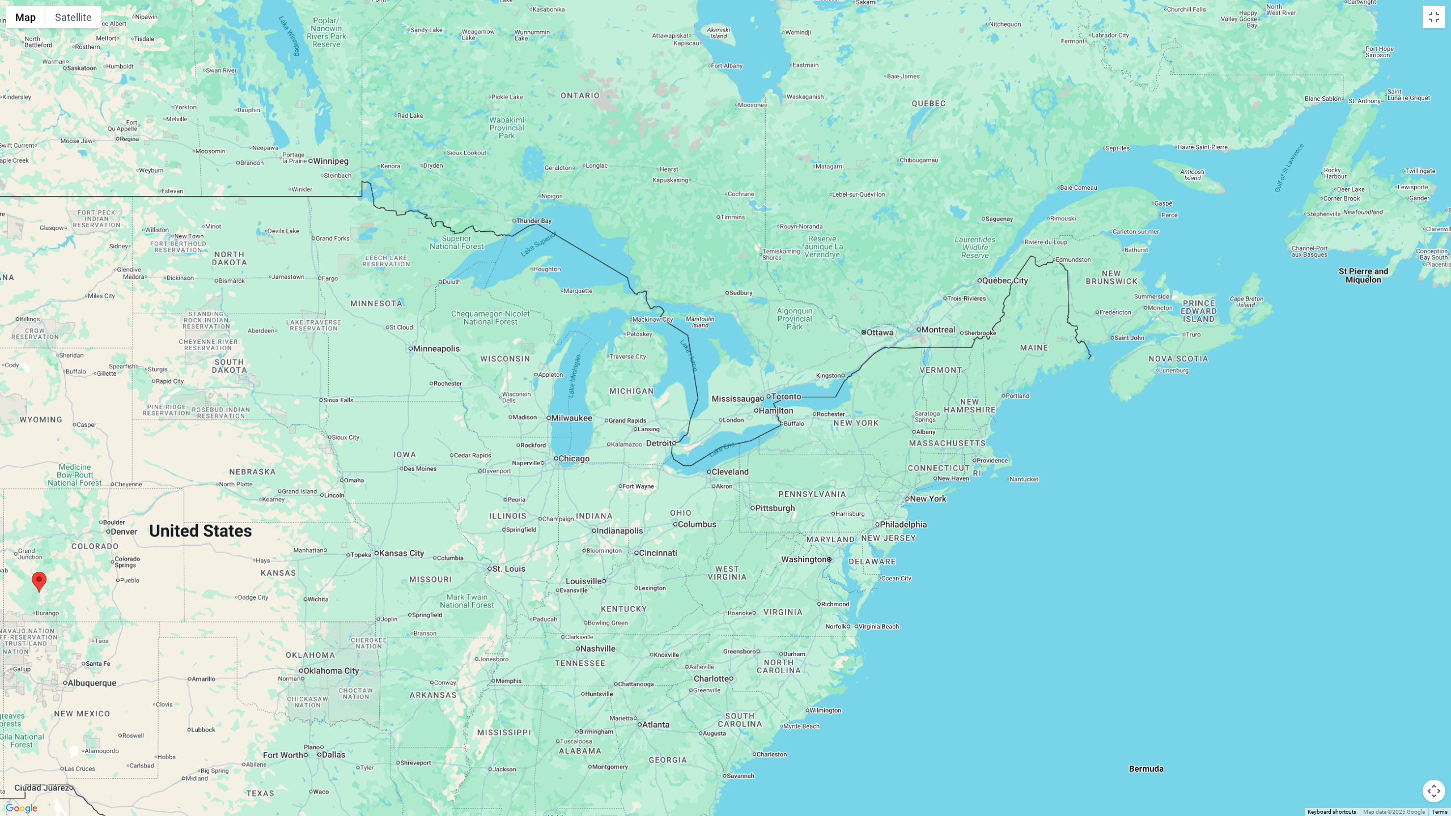
click at [940, 502] on div at bounding box center [725, 408] width 1451 height 816
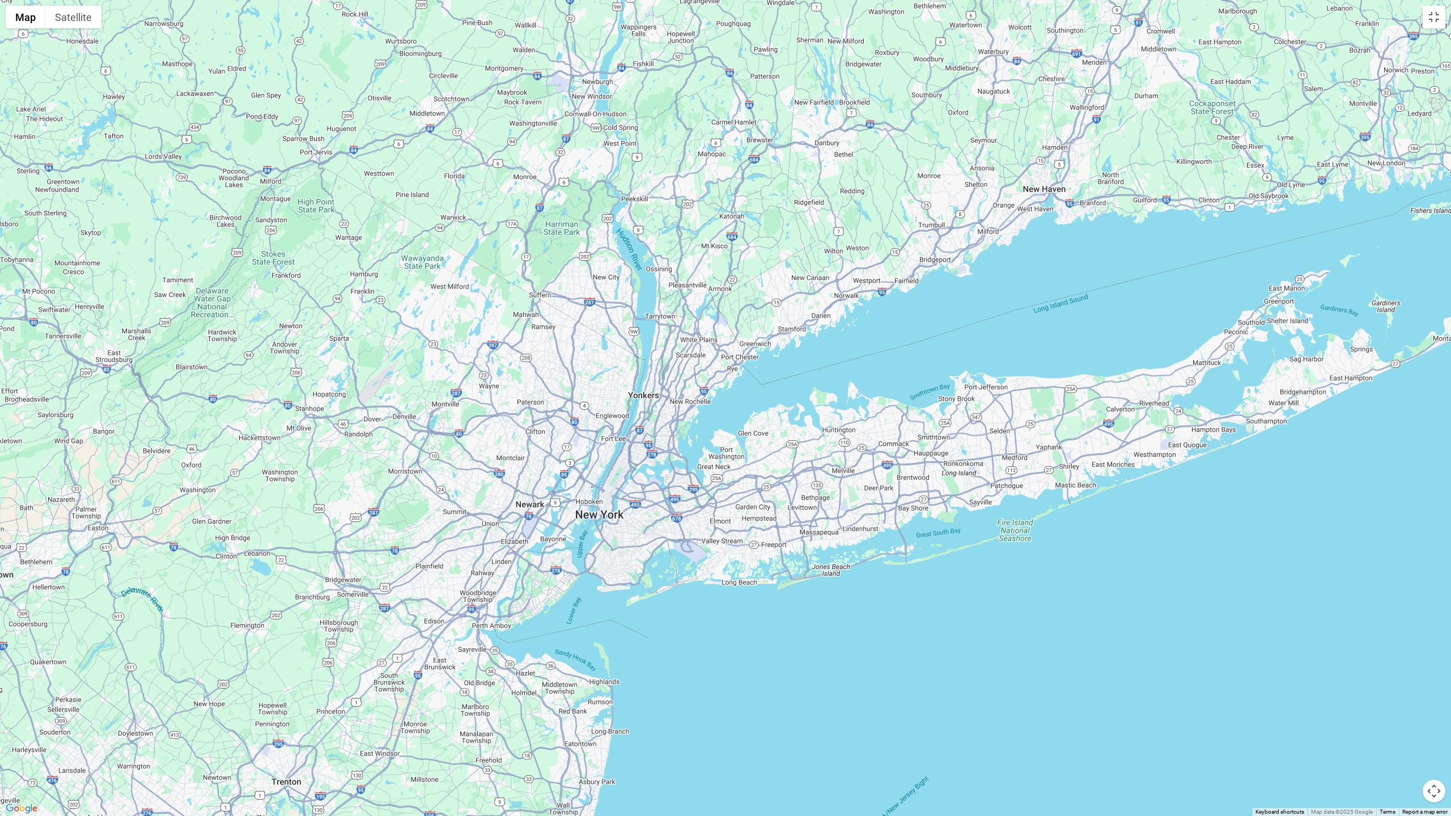
drag, startPoint x: 867, startPoint y: 511, endPoint x: 911, endPoint y: 563, distance: 68.4
click at [929, 536] on div at bounding box center [725, 408] width 1451 height 816
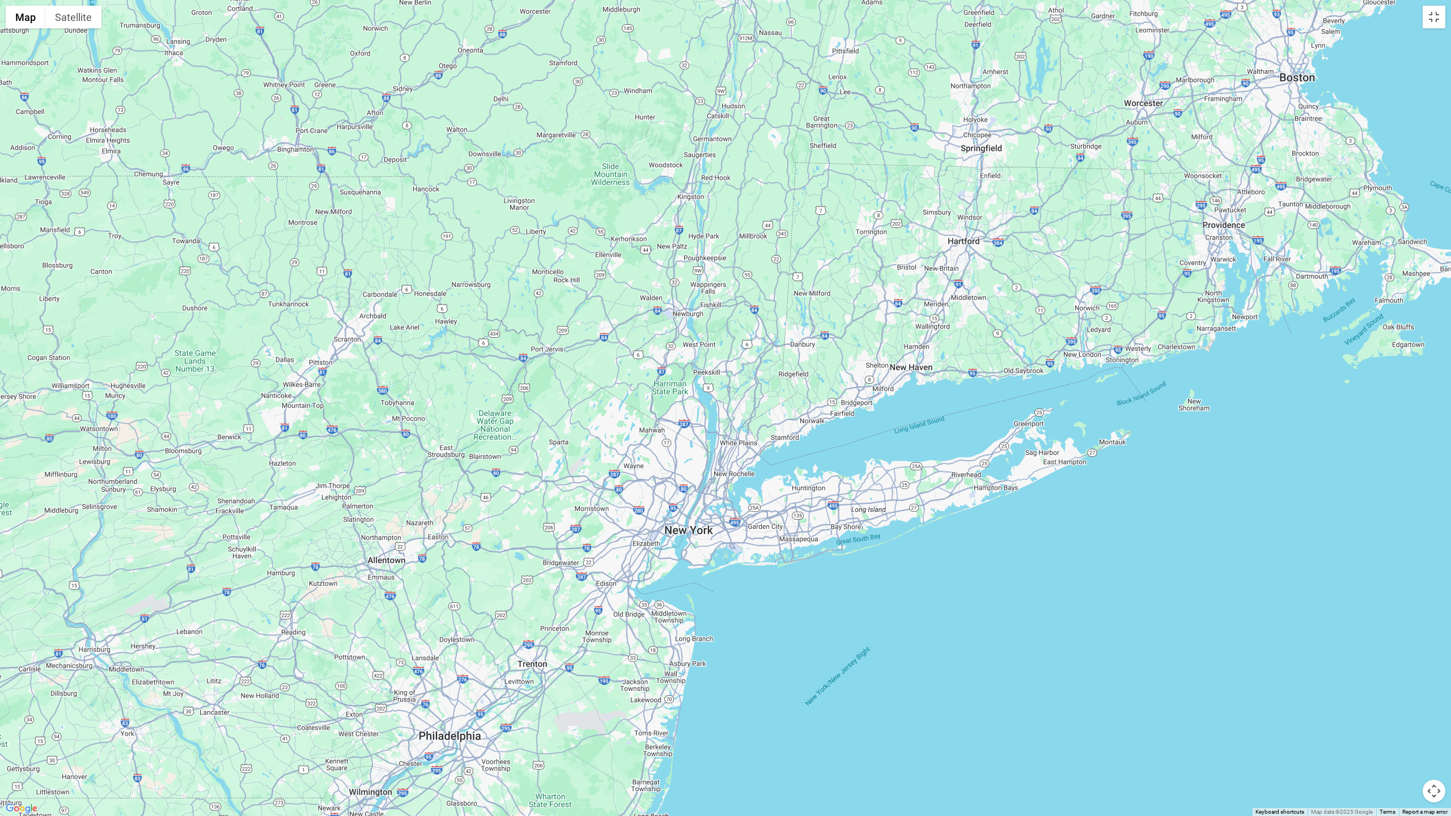
drag, startPoint x: 1000, startPoint y: 502, endPoint x: 1012, endPoint y: 490, distance: 17.2
click at [940, 490] on div at bounding box center [725, 408] width 1451 height 816
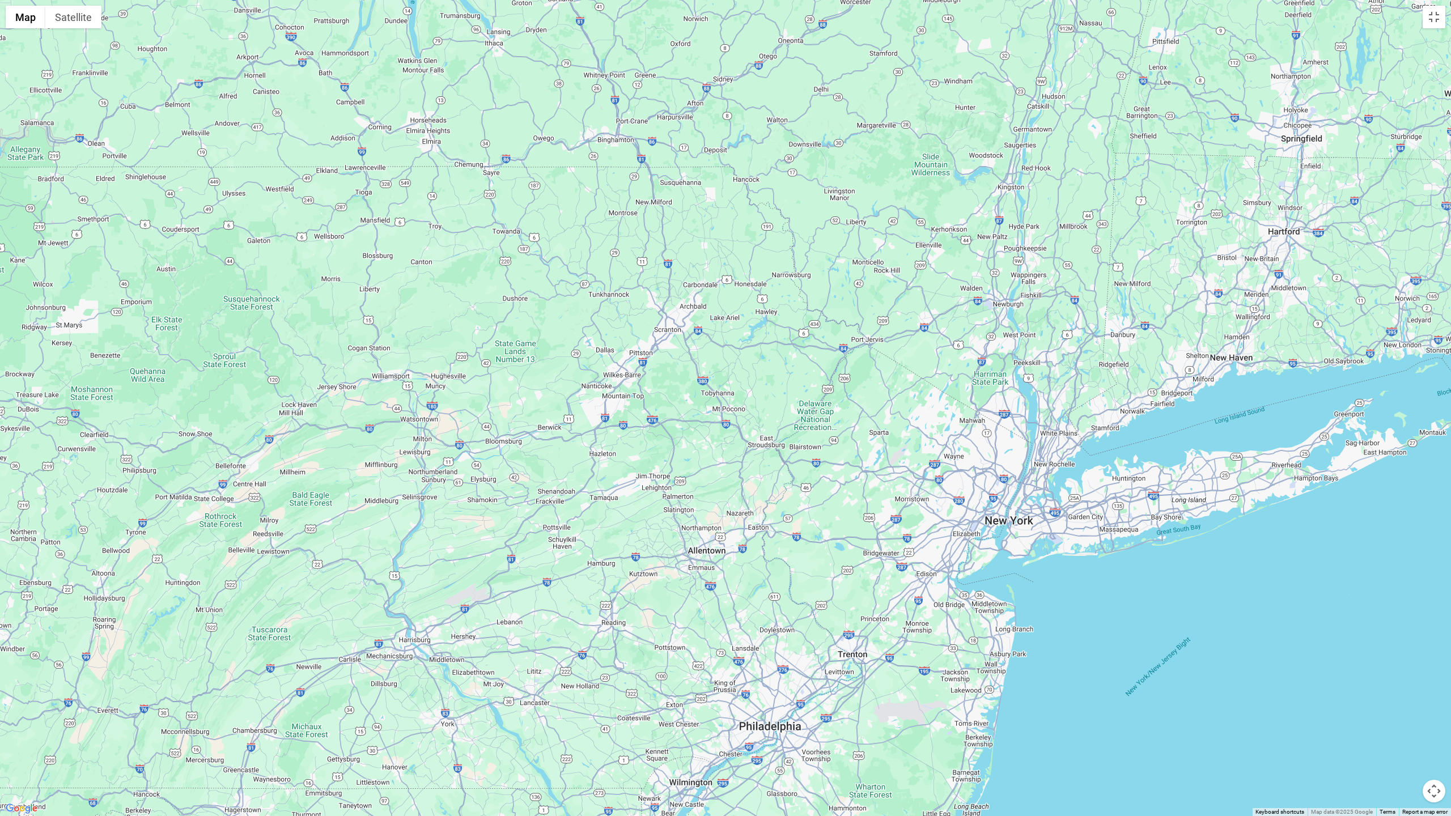
drag, startPoint x: 877, startPoint y: 535, endPoint x: 1194, endPoint y: 540, distance: 316.9
click at [940, 536] on div at bounding box center [725, 408] width 1451 height 816
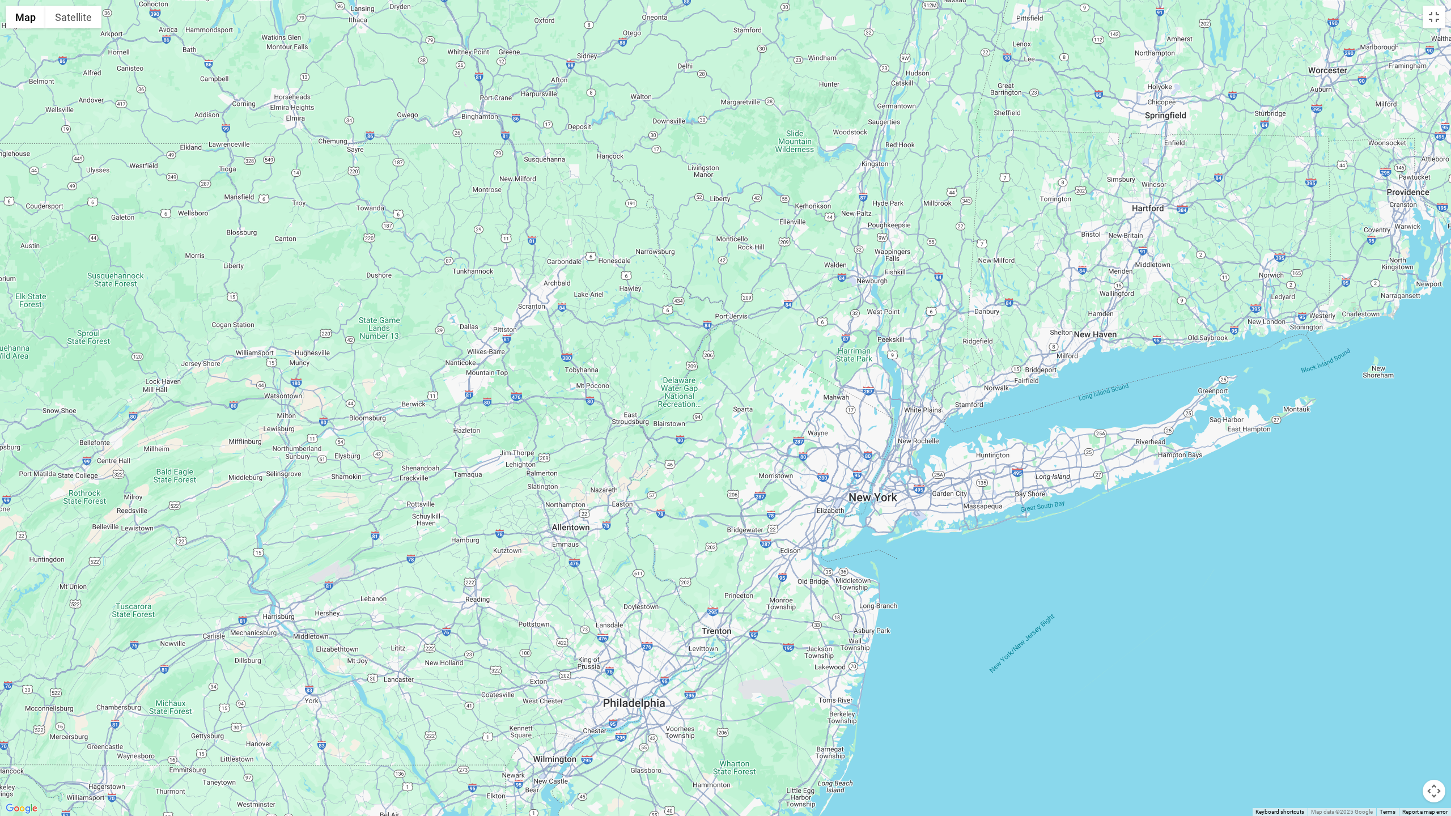
drag, startPoint x: 1085, startPoint y: 536, endPoint x: 953, endPoint y: 514, distance: 134.0
click at [940, 514] on div at bounding box center [725, 408] width 1451 height 816
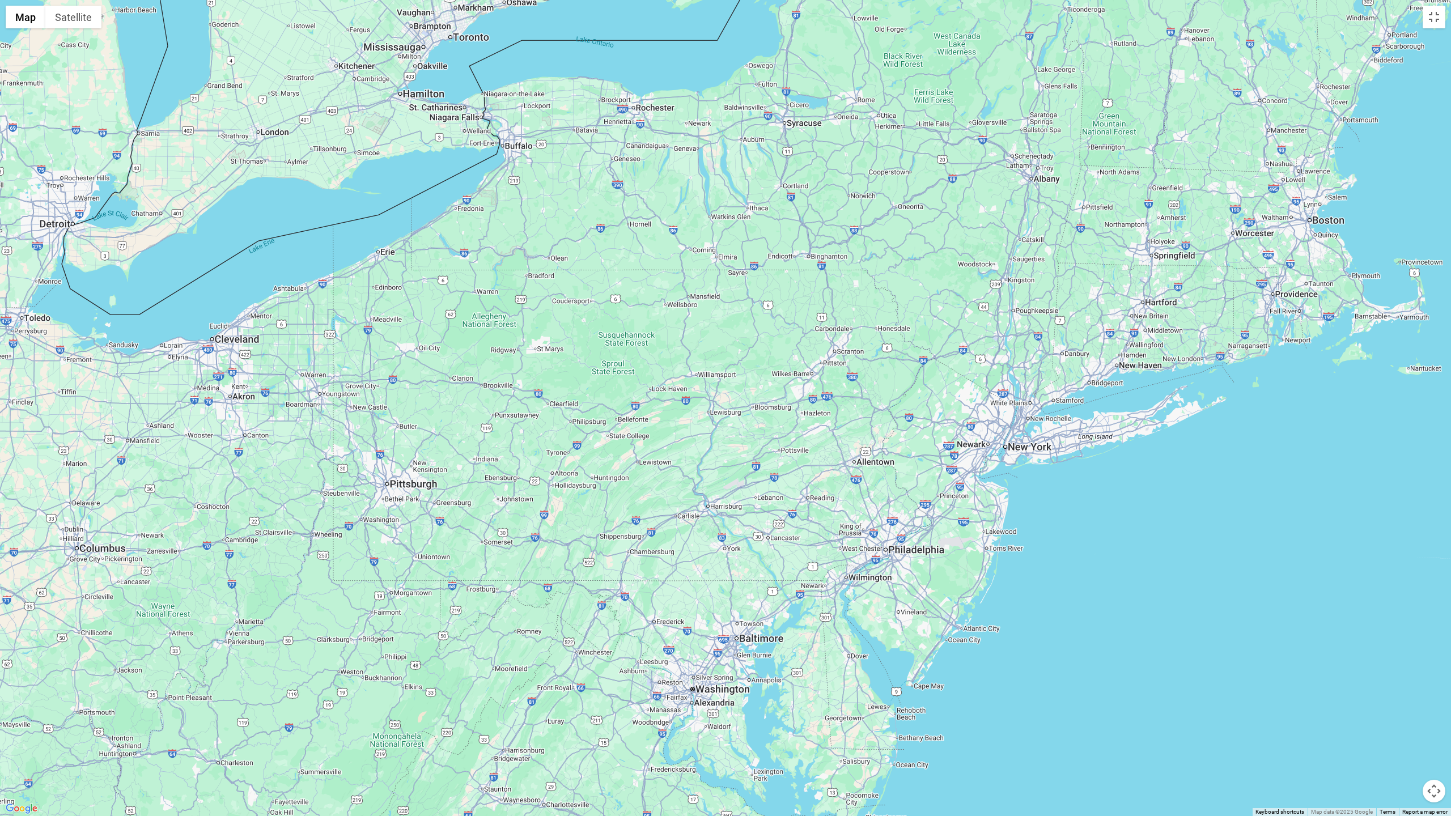
drag, startPoint x: 1078, startPoint y: 518, endPoint x: 1180, endPoint y: 414, distance: 145.9
click at [940, 414] on div at bounding box center [725, 408] width 1451 height 816
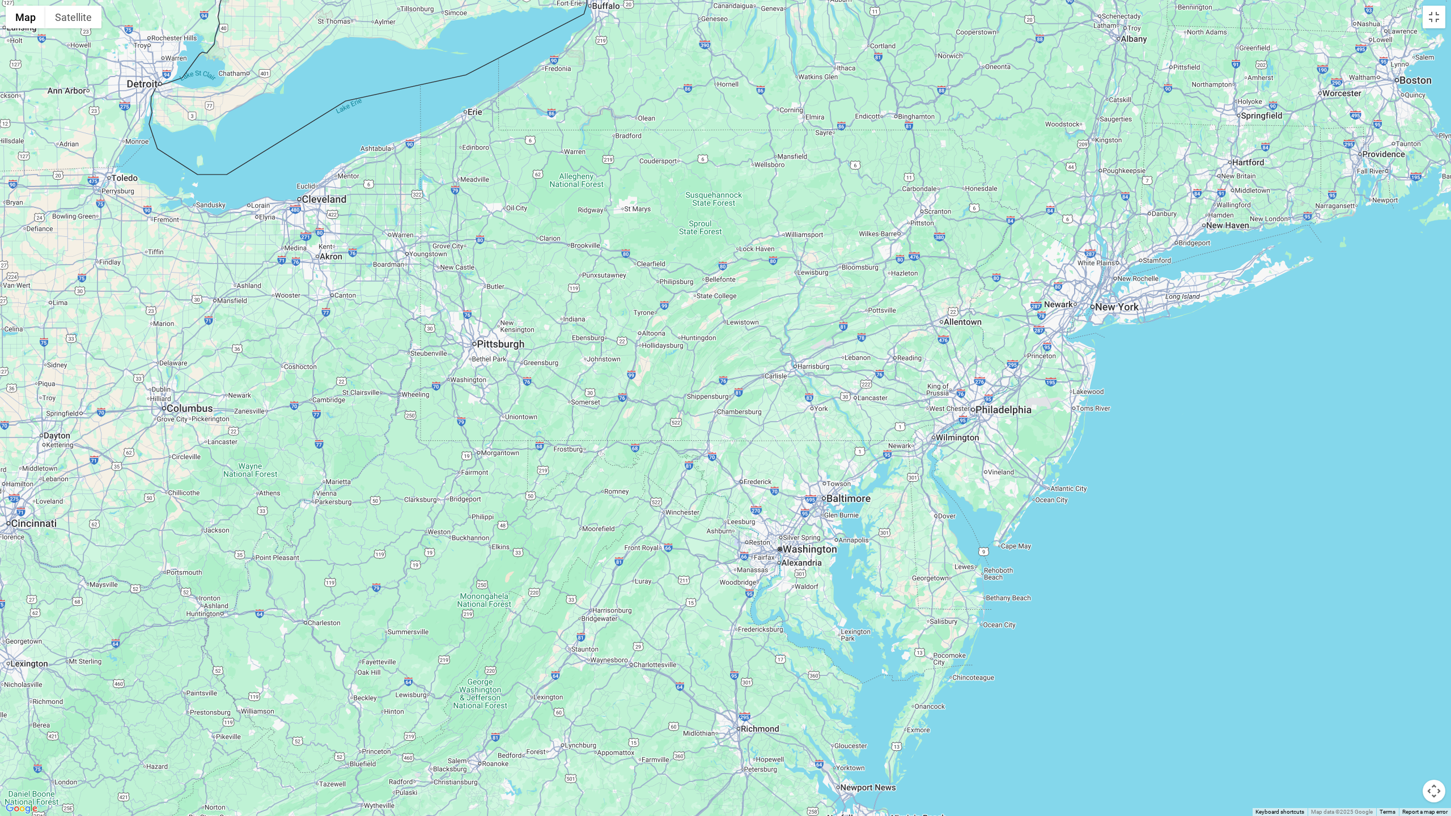
drag, startPoint x: 1138, startPoint y: 446, endPoint x: 1163, endPoint y: 416, distance: 38.2
click at [940, 416] on div at bounding box center [725, 408] width 1451 height 816
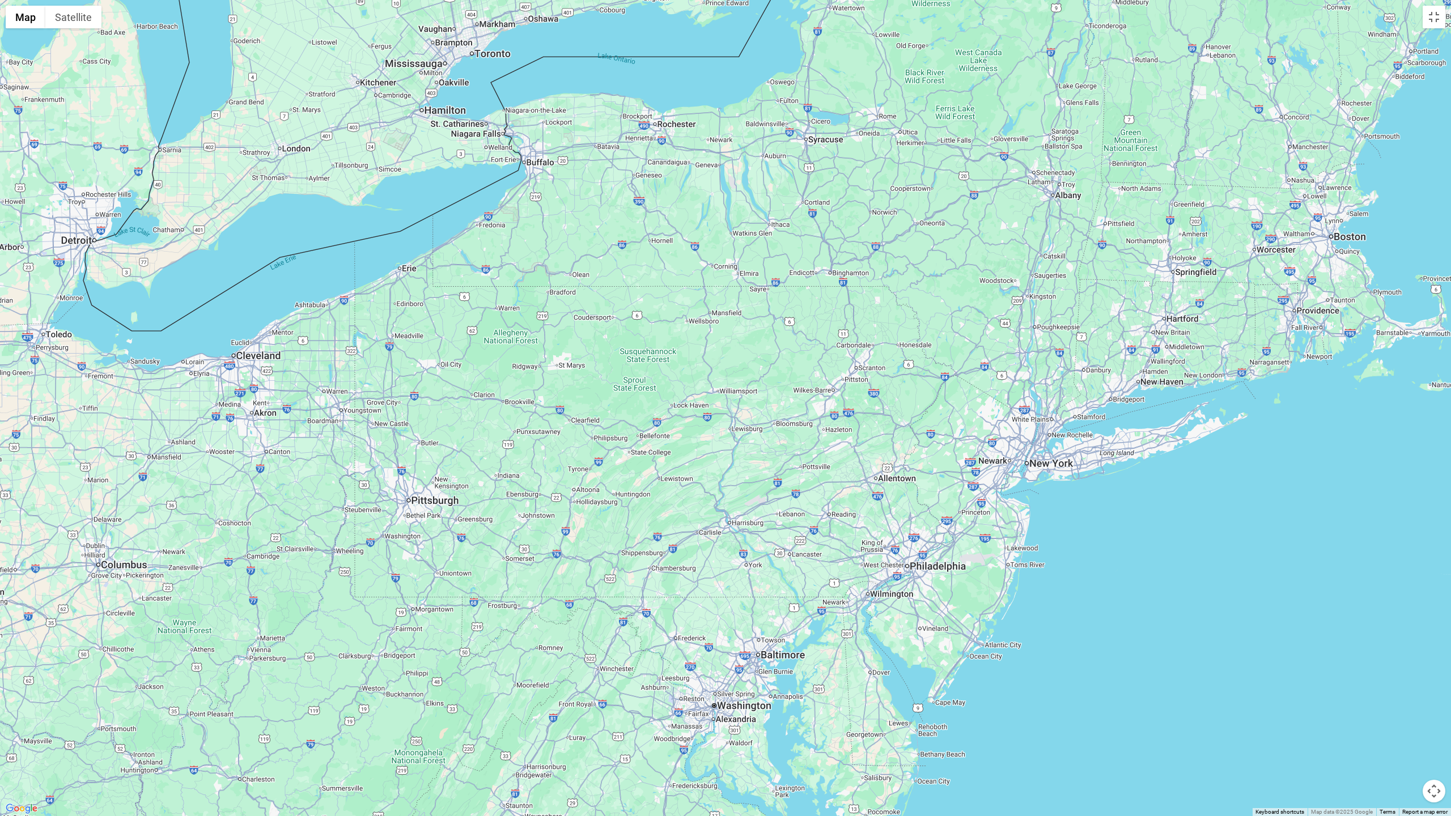
drag, startPoint x: 1116, startPoint y: 477, endPoint x: 1050, endPoint y: 643, distance: 178.3
click at [940, 536] on div at bounding box center [725, 408] width 1451 height 816
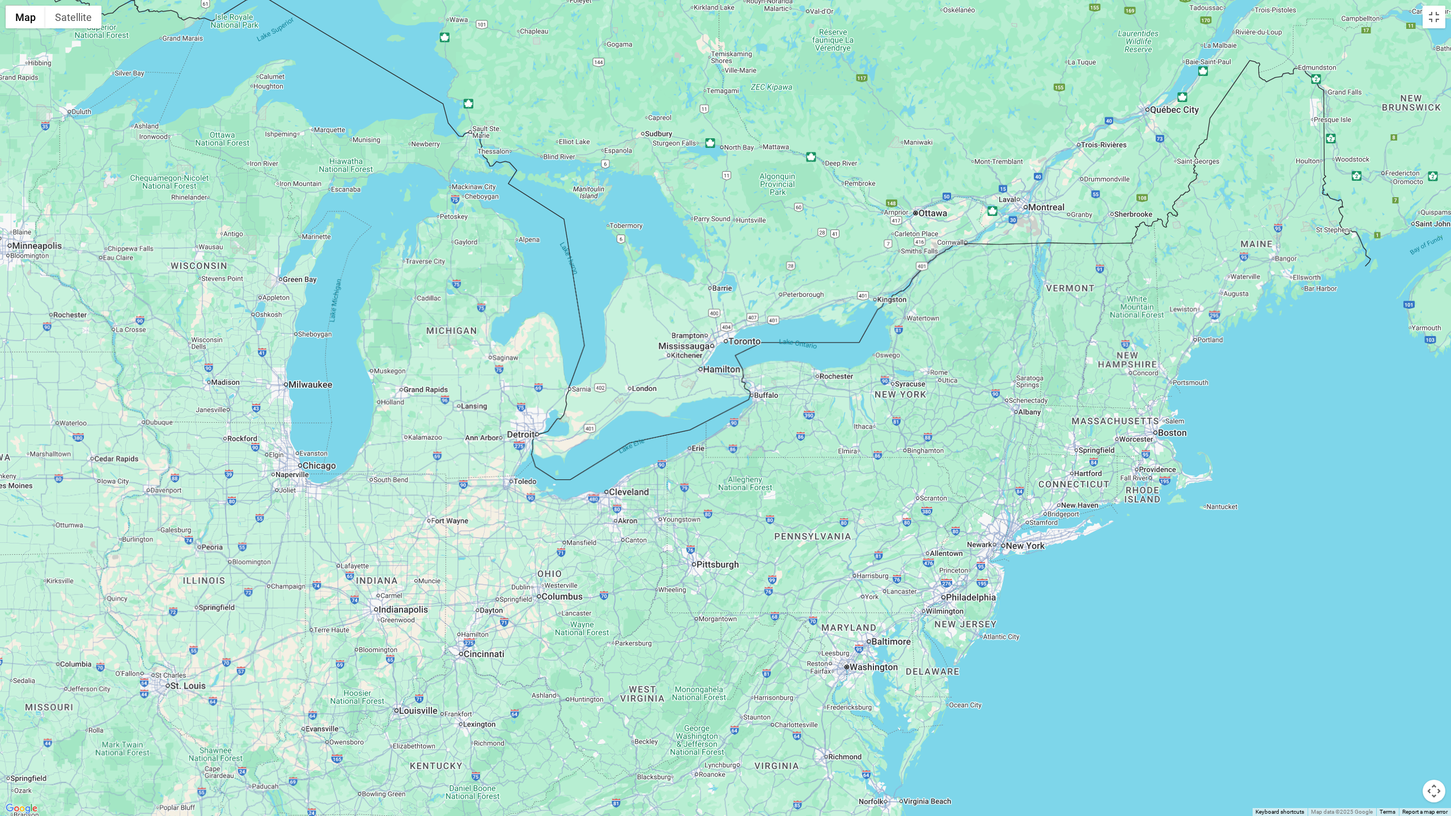
drag, startPoint x: 1103, startPoint y: 479, endPoint x: 1075, endPoint y: 566, distance: 90.9
click at [940, 536] on div at bounding box center [725, 408] width 1451 height 816
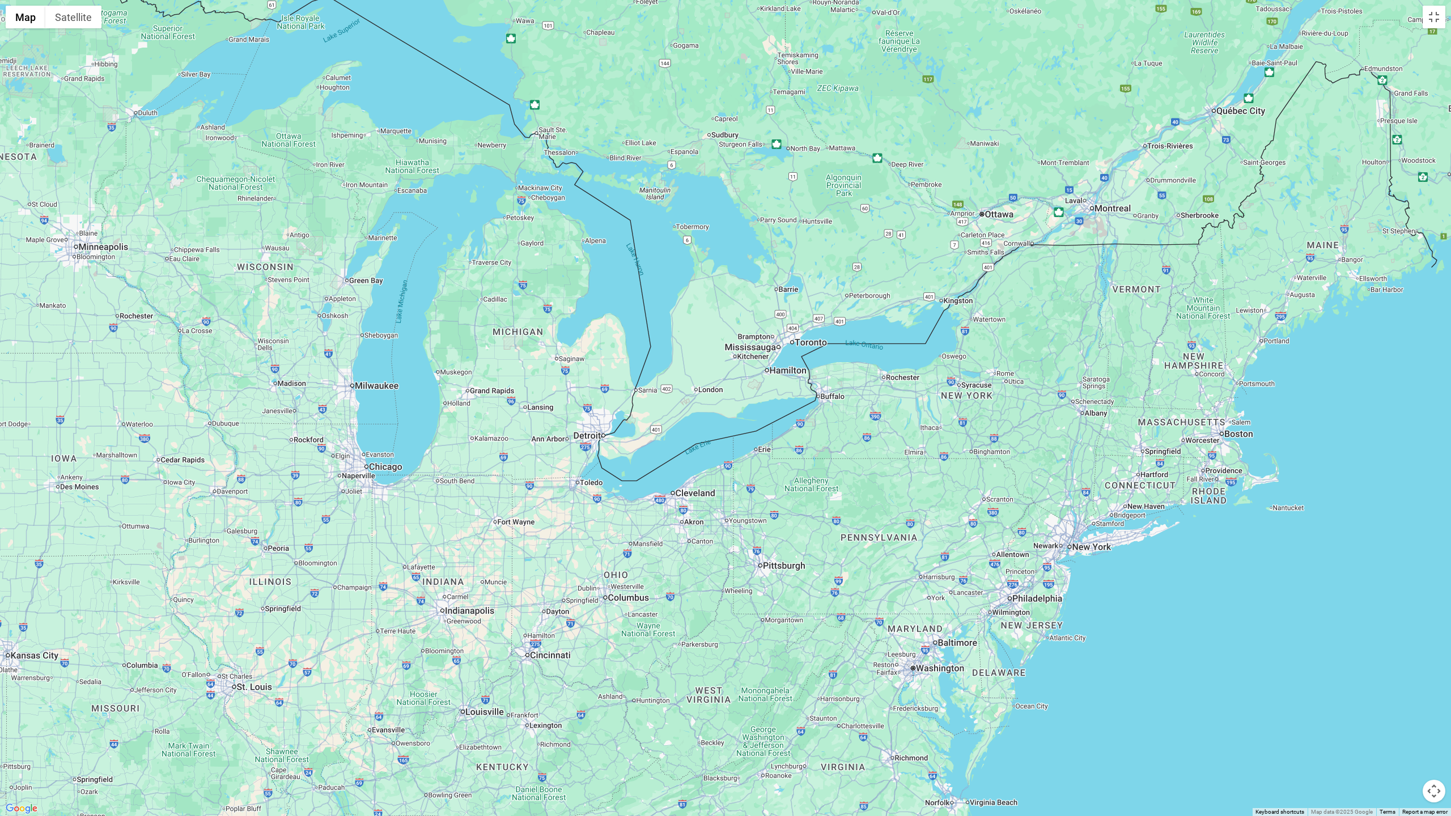
drag, startPoint x: 1049, startPoint y: 605, endPoint x: 1096, endPoint y: 576, distance: 54.4
click at [940, 536] on div at bounding box center [725, 408] width 1451 height 816
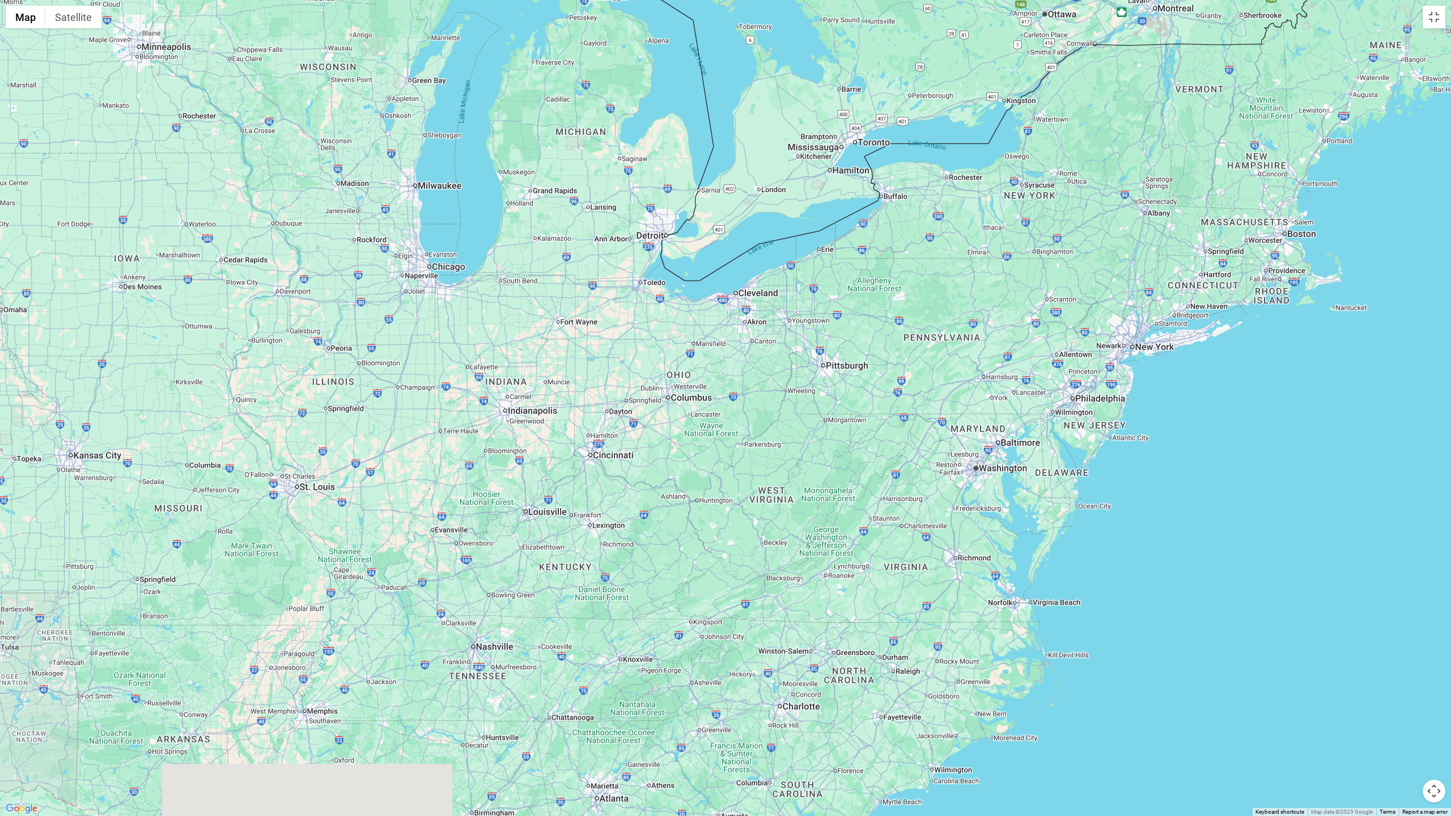
drag, startPoint x: 1148, startPoint y: 590, endPoint x: 1209, endPoint y: 398, distance: 201.1
click at [940, 398] on div at bounding box center [725, 408] width 1451 height 816
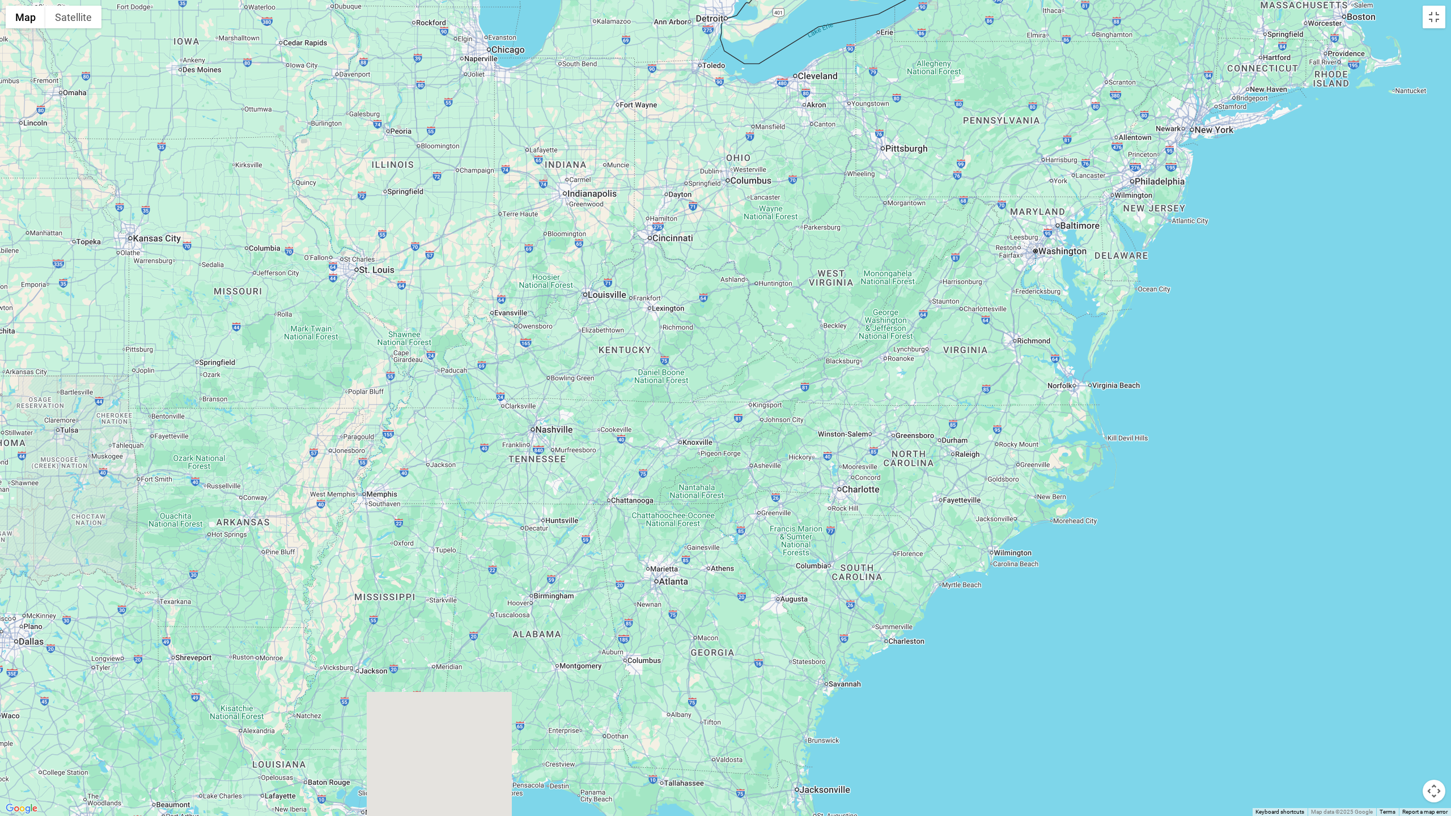
drag, startPoint x: 1127, startPoint y: 556, endPoint x: 1187, endPoint y: 347, distance: 216.9
click at [940, 347] on div at bounding box center [725, 408] width 1451 height 816
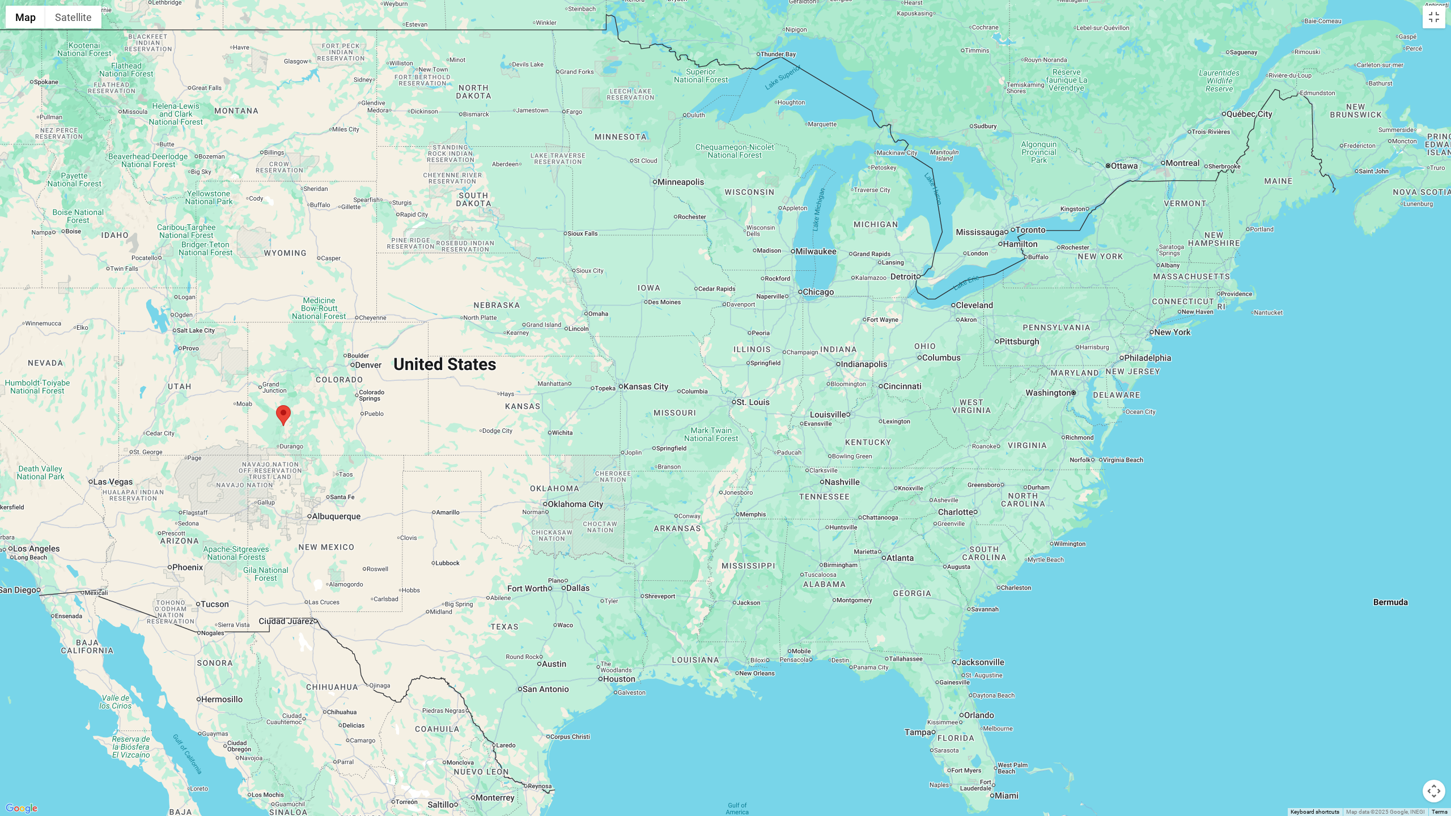
drag, startPoint x: 1190, startPoint y: 434, endPoint x: 1165, endPoint y: 449, distance: 29.7
click at [940, 448] on div at bounding box center [725, 408] width 1451 height 816
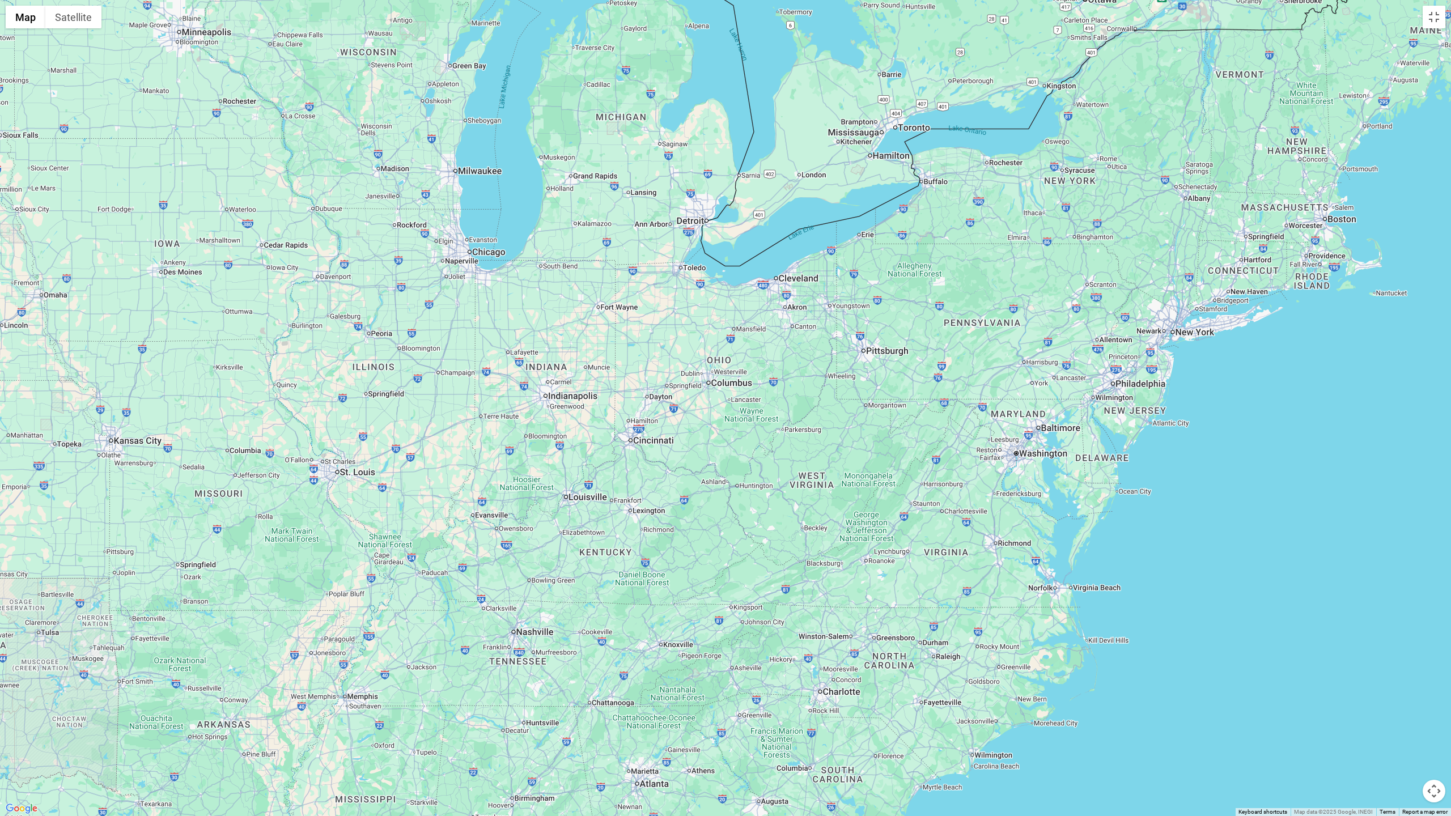
drag, startPoint x: 1084, startPoint y: 392, endPoint x: 1034, endPoint y: 474, distance: 95.7
click at [940, 474] on div at bounding box center [725, 408] width 1451 height 816
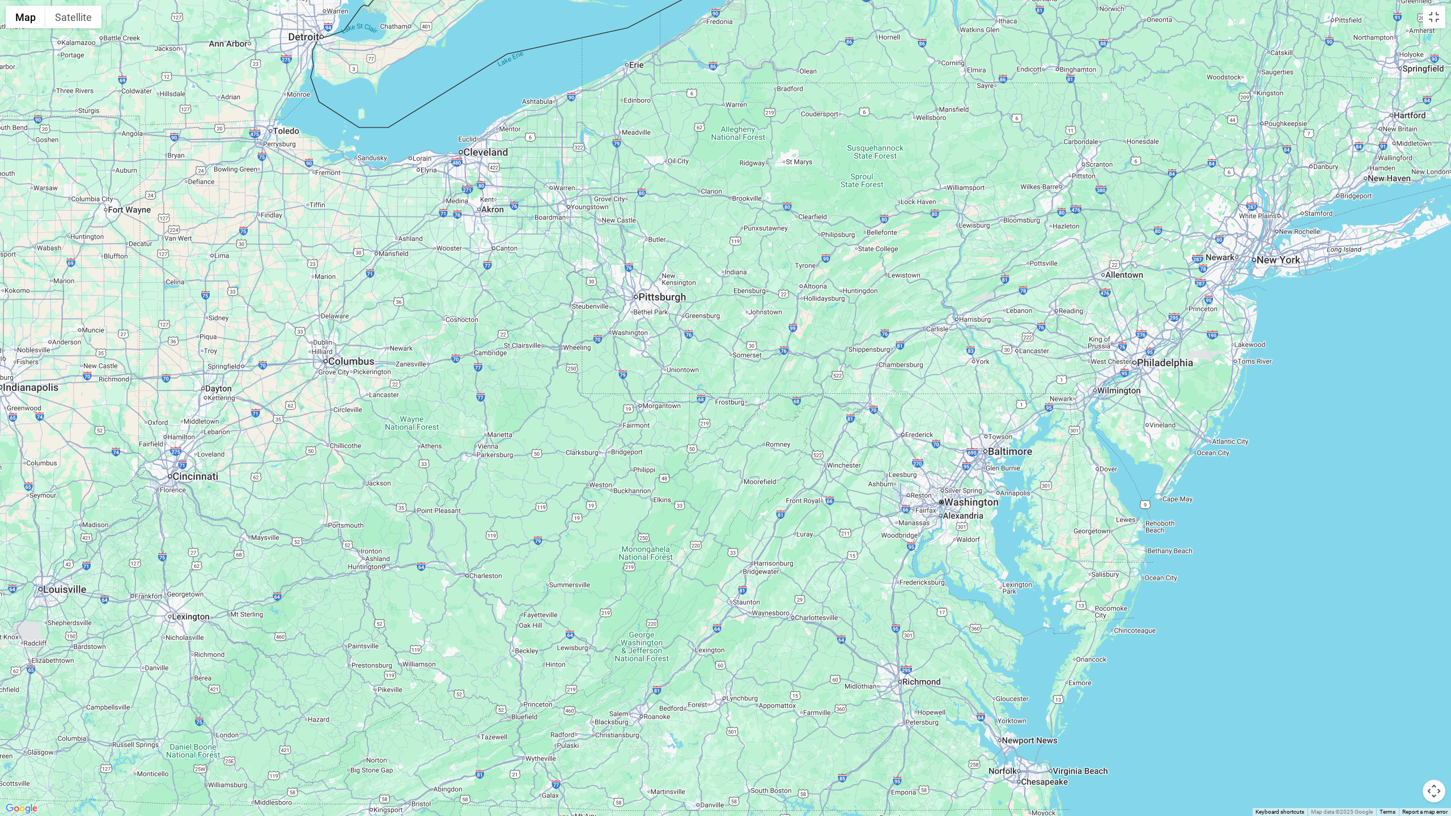
drag, startPoint x: 1199, startPoint y: 469, endPoint x: 1138, endPoint y: 531, distance: 87.4
click at [940, 531] on div at bounding box center [725, 408] width 1451 height 816
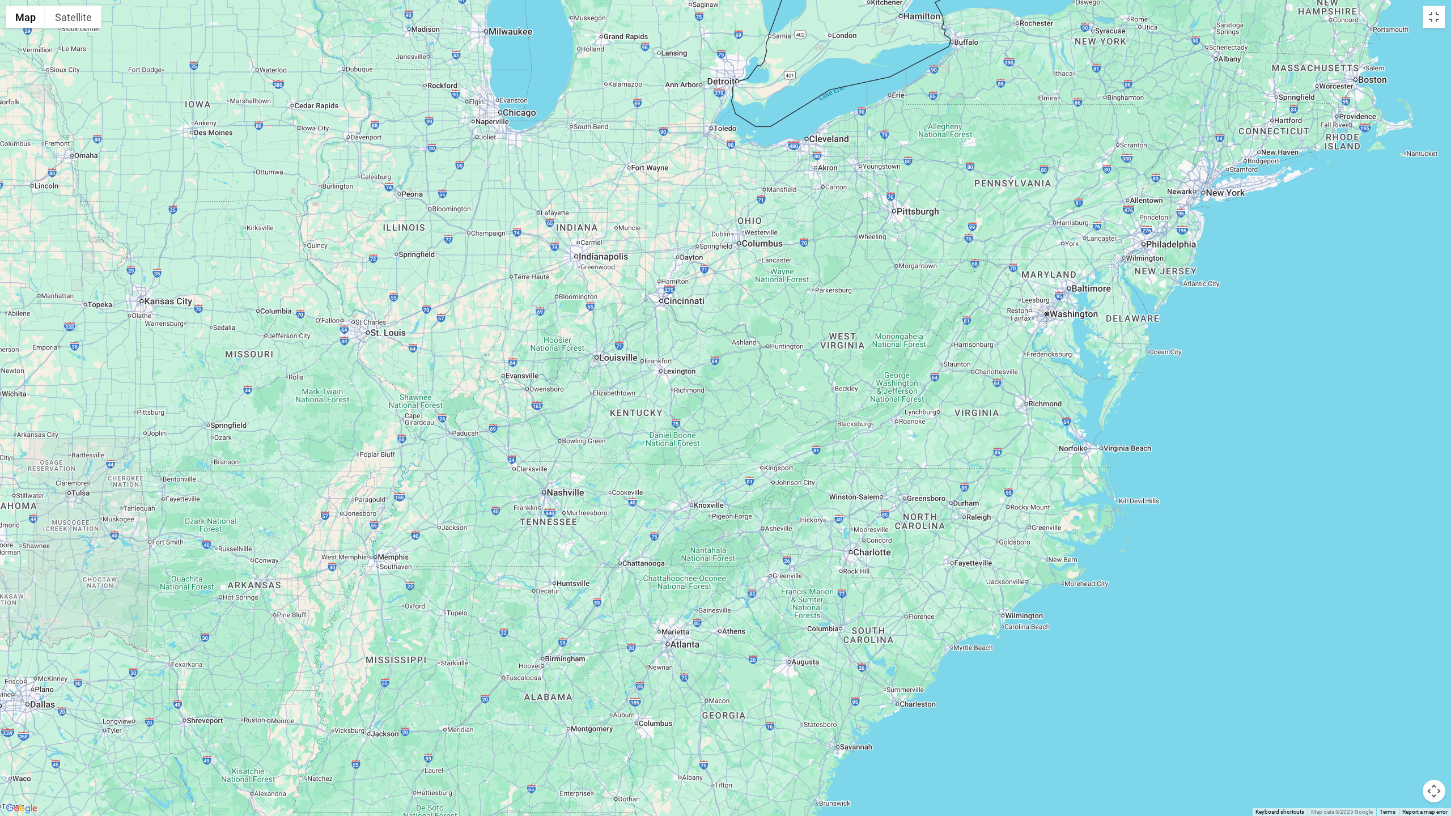
drag, startPoint x: 1174, startPoint y: 497, endPoint x: 1185, endPoint y: 403, distance: 94.1
click at [940, 403] on div at bounding box center [725, 408] width 1451 height 816
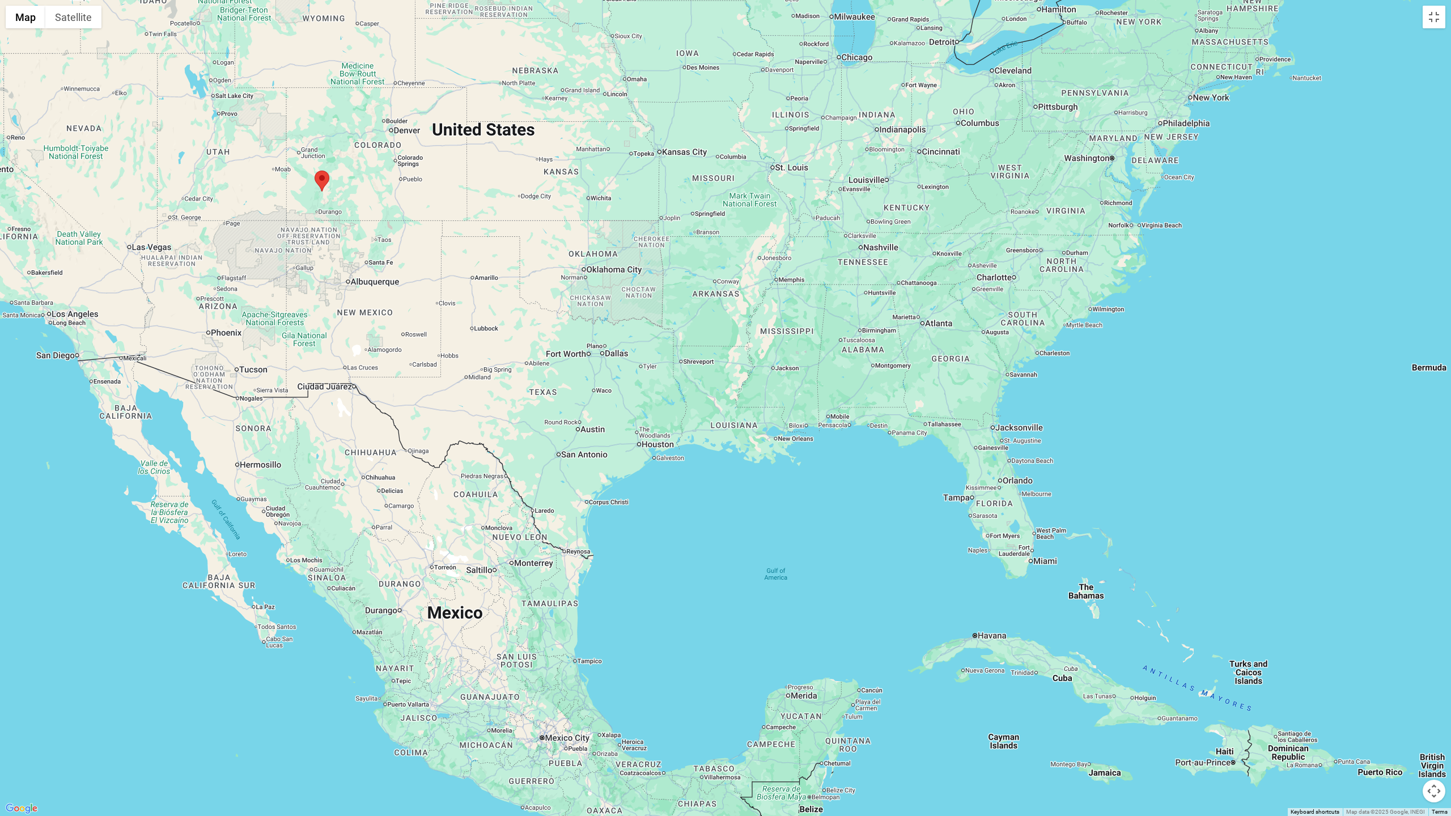
drag, startPoint x: 1134, startPoint y: 467, endPoint x: 1126, endPoint y: 357, distance: 110.3
click at [940, 357] on div at bounding box center [725, 408] width 1451 height 816
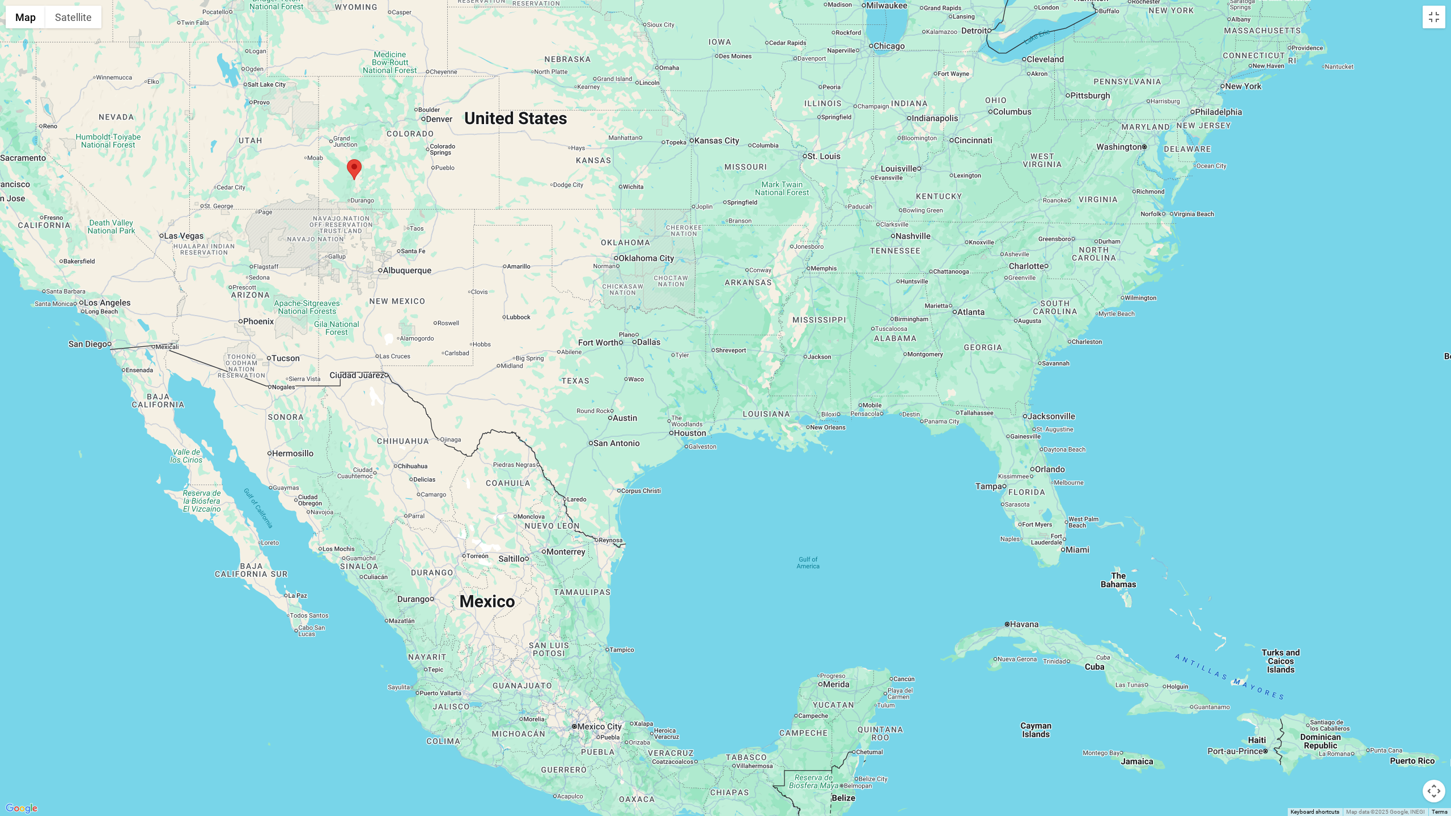
drag, startPoint x: 1084, startPoint y: 444, endPoint x: 1117, endPoint y: 434, distance: 35.0
click at [940, 434] on div at bounding box center [725, 408] width 1451 height 816
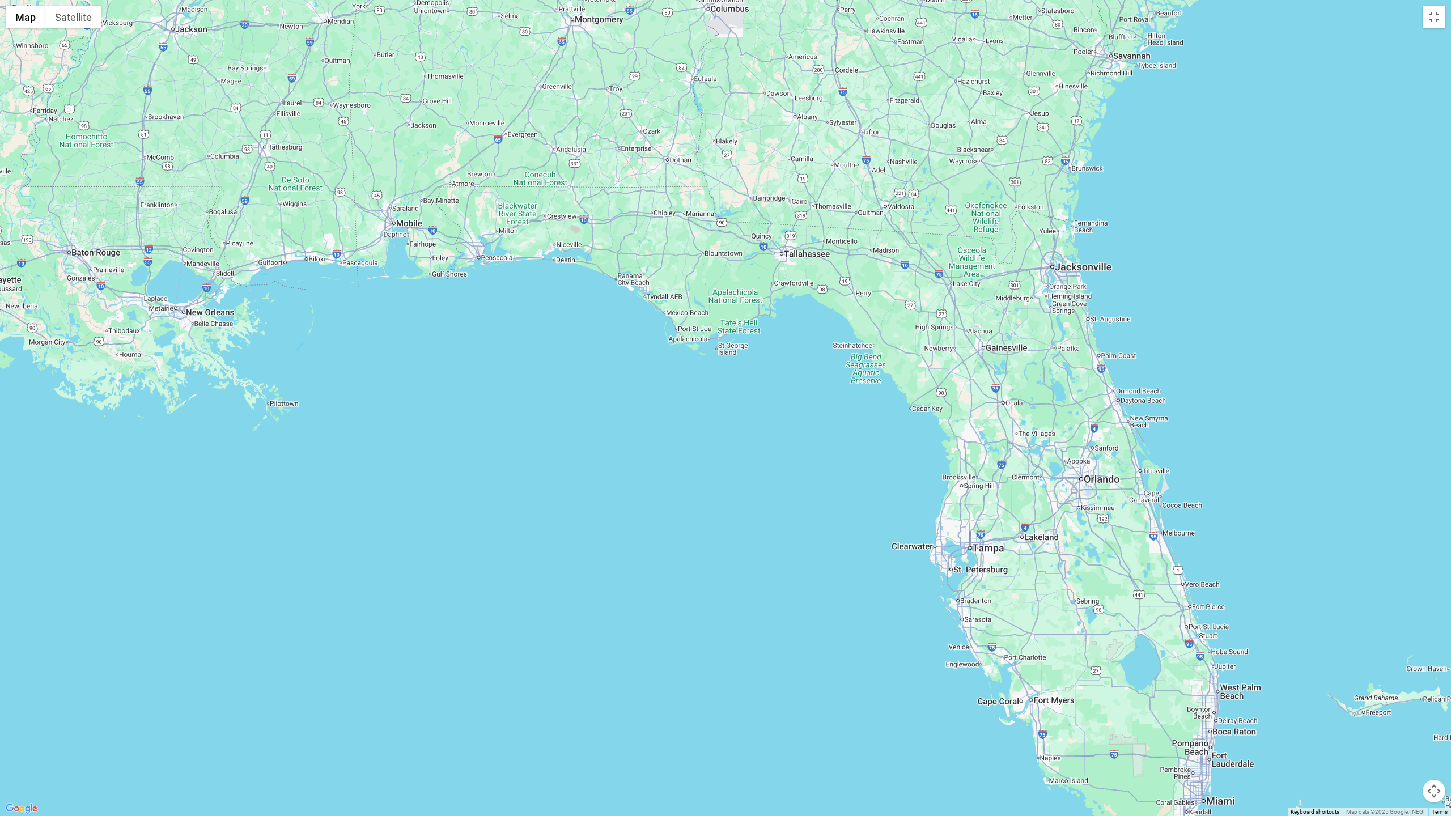
drag, startPoint x: 1027, startPoint y: 499, endPoint x: 1049, endPoint y: 579, distance: 82.9
click at [940, 536] on div at bounding box center [725, 408] width 1451 height 816
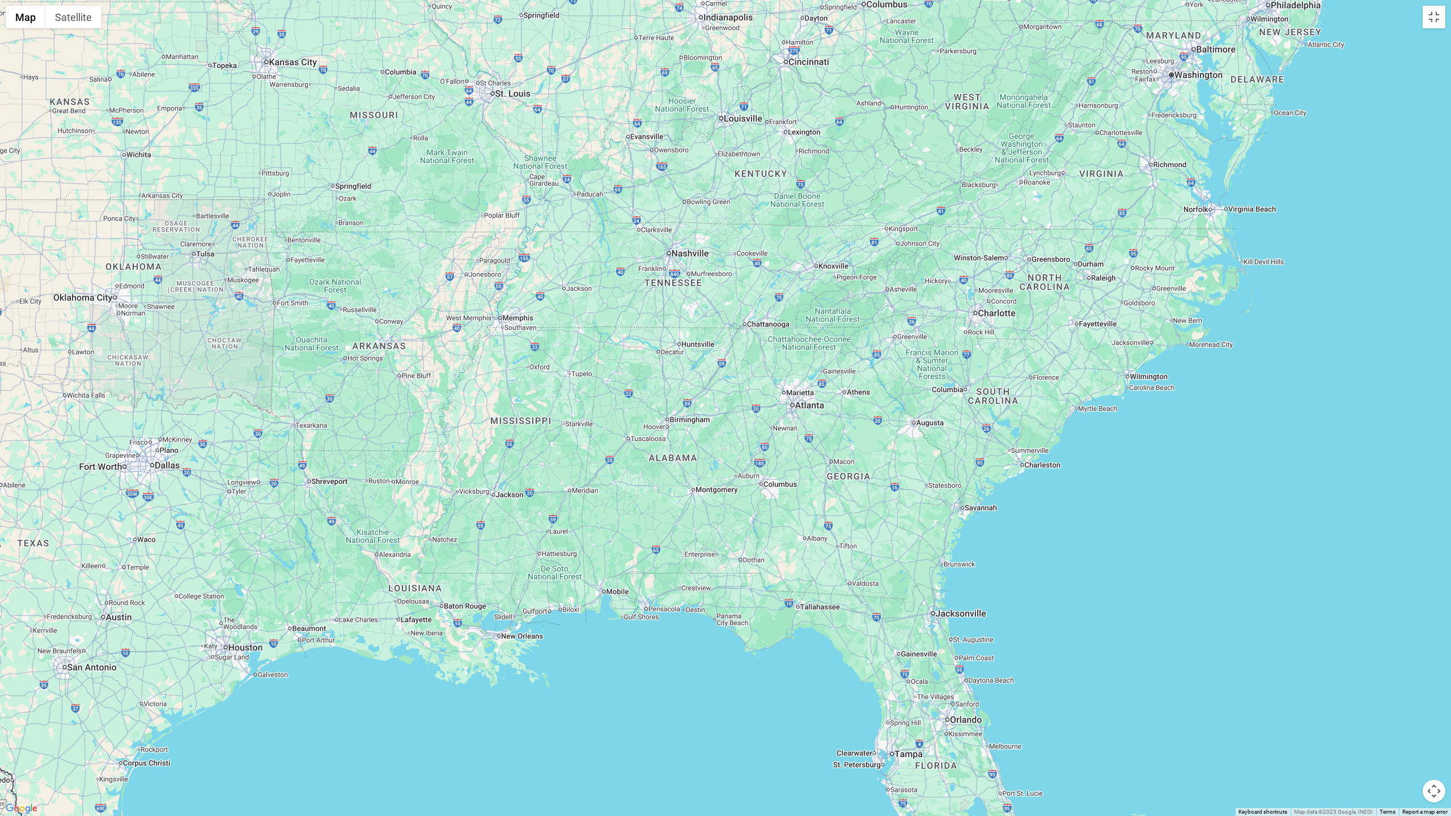
drag, startPoint x: 1139, startPoint y: 372, endPoint x: 1005, endPoint y: 600, distance: 264.5
click at [940, 536] on div at bounding box center [725, 408] width 1451 height 816
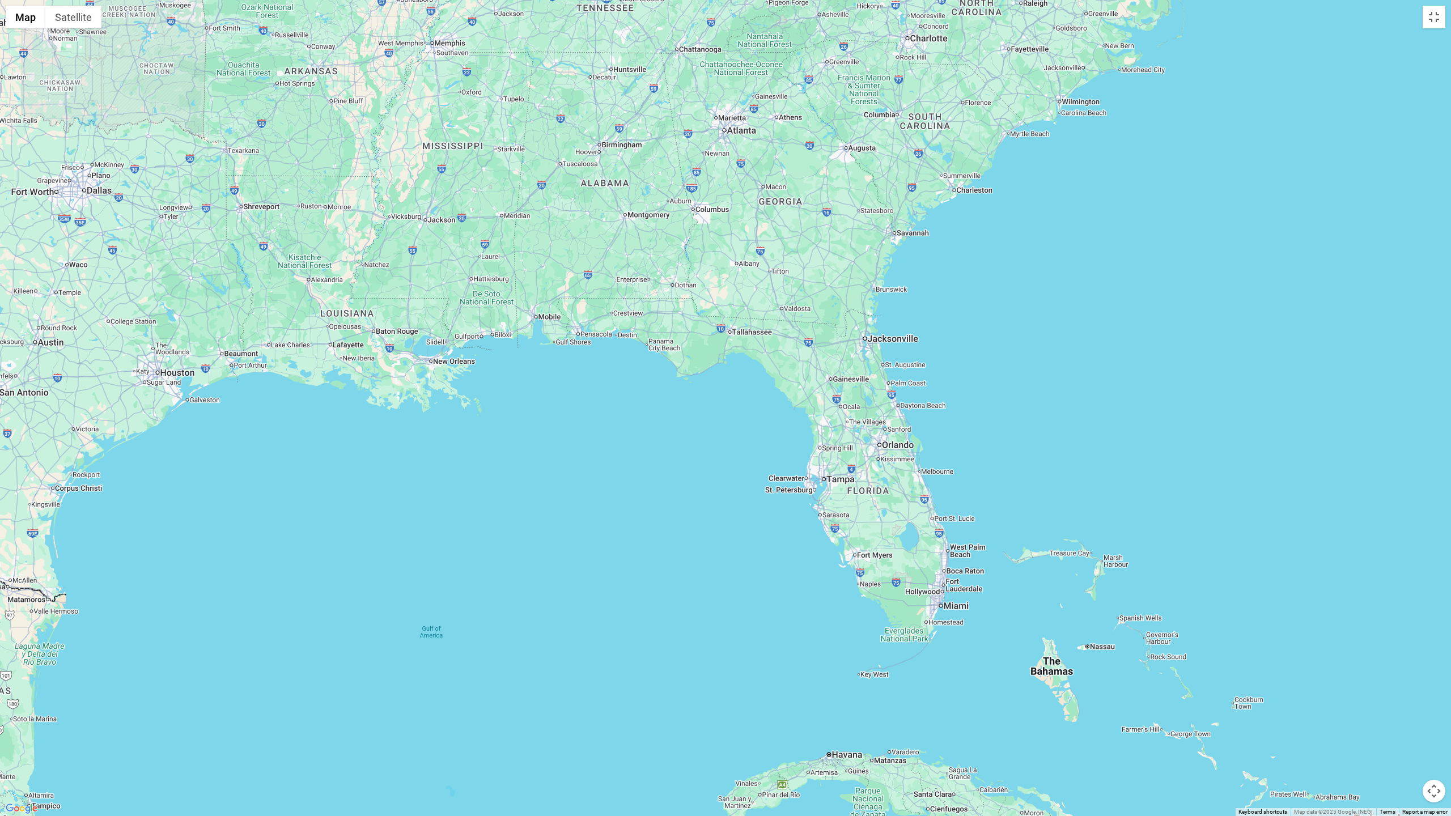
drag, startPoint x: 1080, startPoint y: 520, endPoint x: 1020, endPoint y: 231, distance: 294.8
click at [940, 231] on div at bounding box center [725, 408] width 1451 height 816
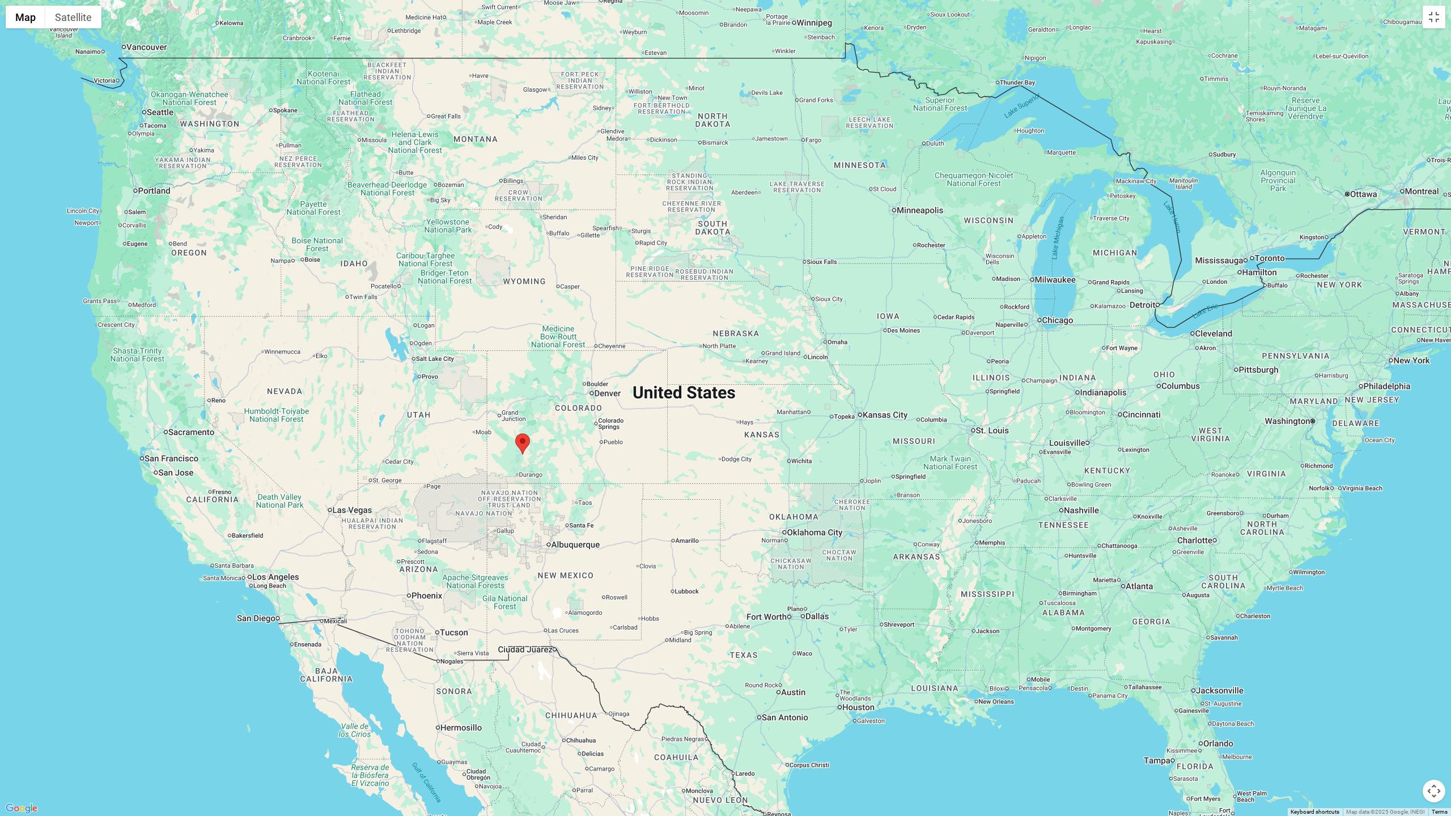
drag, startPoint x: 1062, startPoint y: 329, endPoint x: 1292, endPoint y: 667, distance: 409.3
click at [940, 536] on div at bounding box center [725, 408] width 1451 height 816
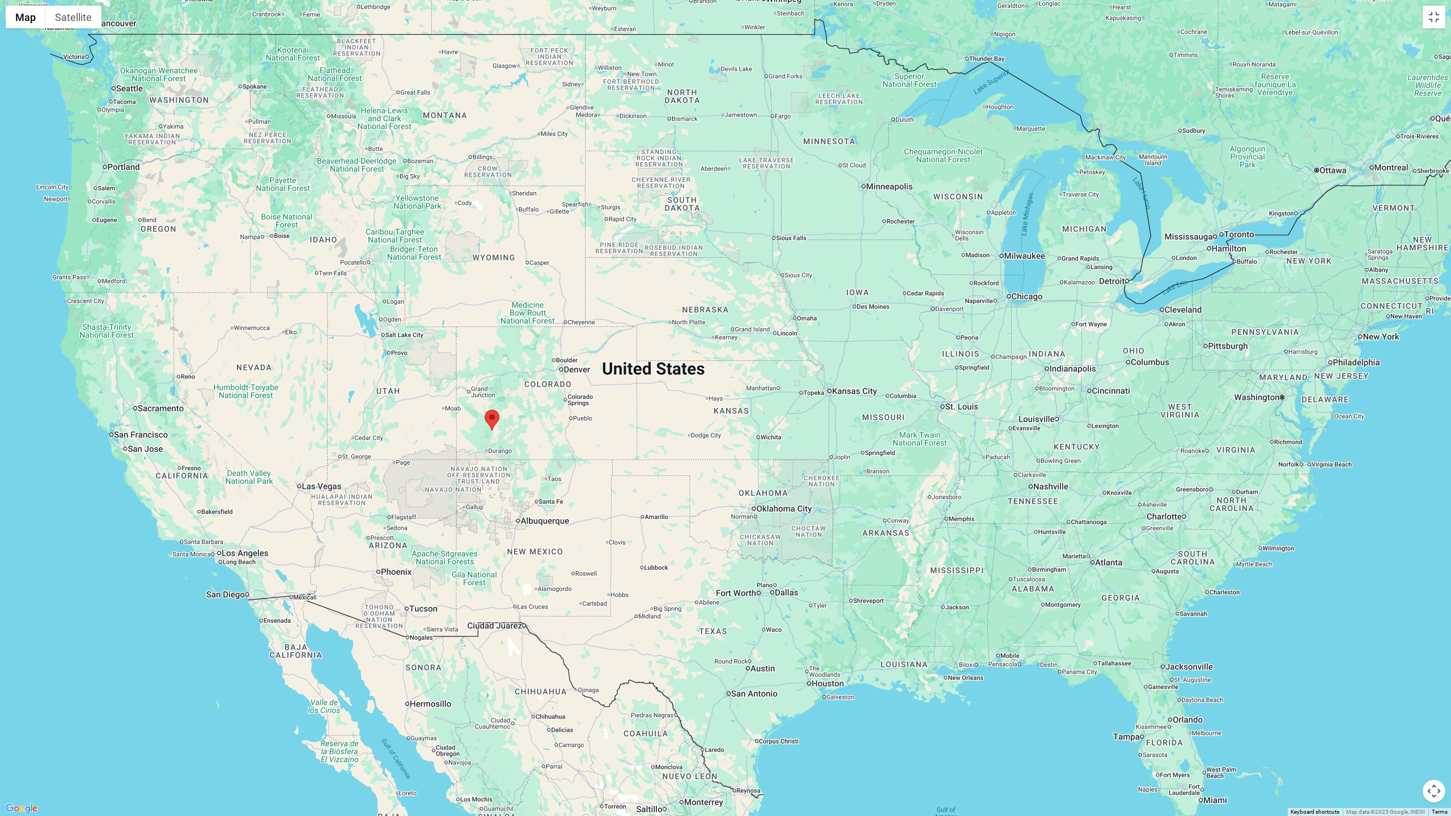
drag, startPoint x: 1246, startPoint y: 646, endPoint x: 1283, endPoint y: 596, distance: 62.4
click at [940, 536] on div at bounding box center [725, 408] width 1451 height 816
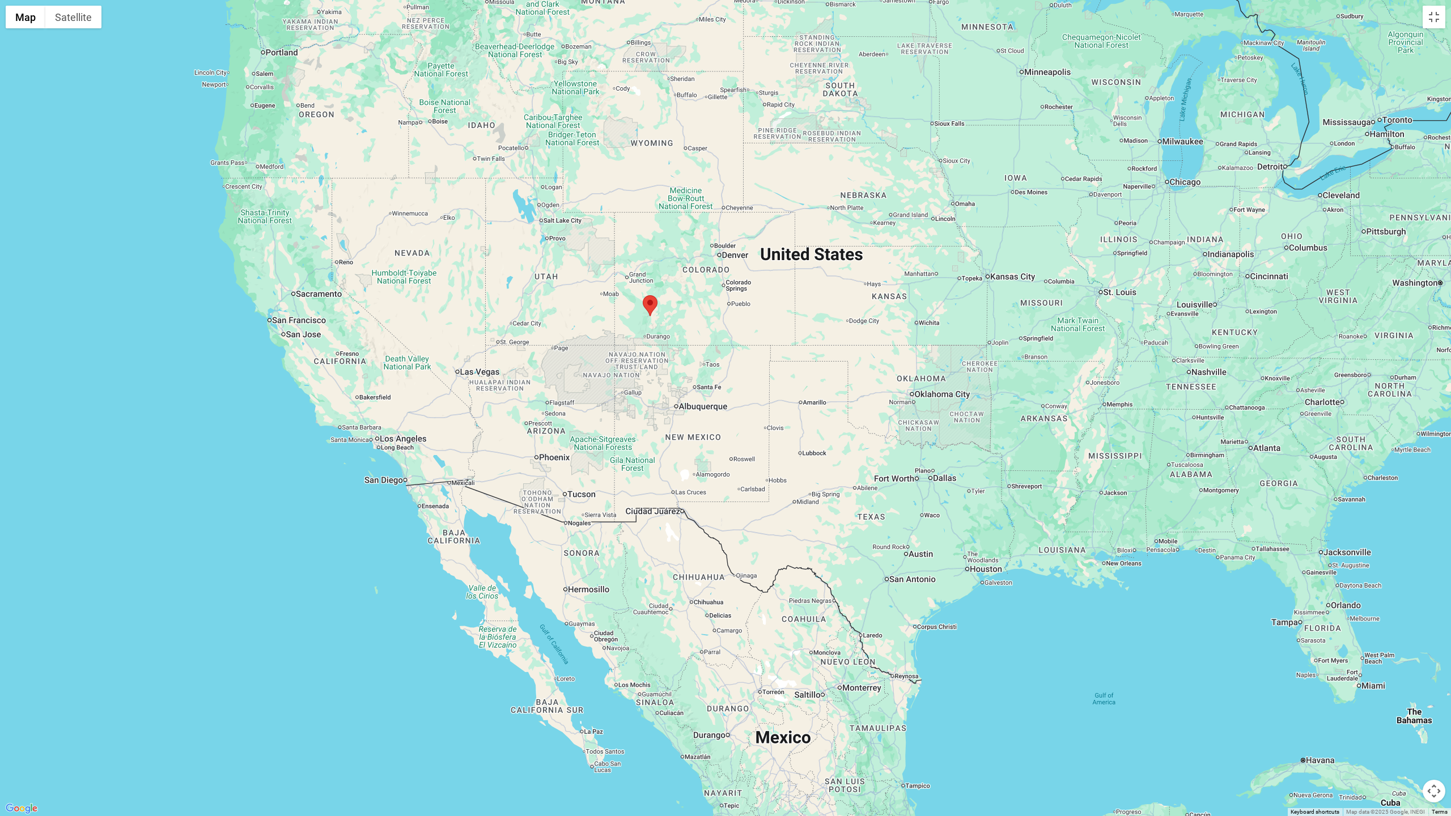
drag, startPoint x: 959, startPoint y: 630, endPoint x: 965, endPoint y: 625, distance: 7.6
click at [940, 536] on div at bounding box center [725, 408] width 1451 height 816
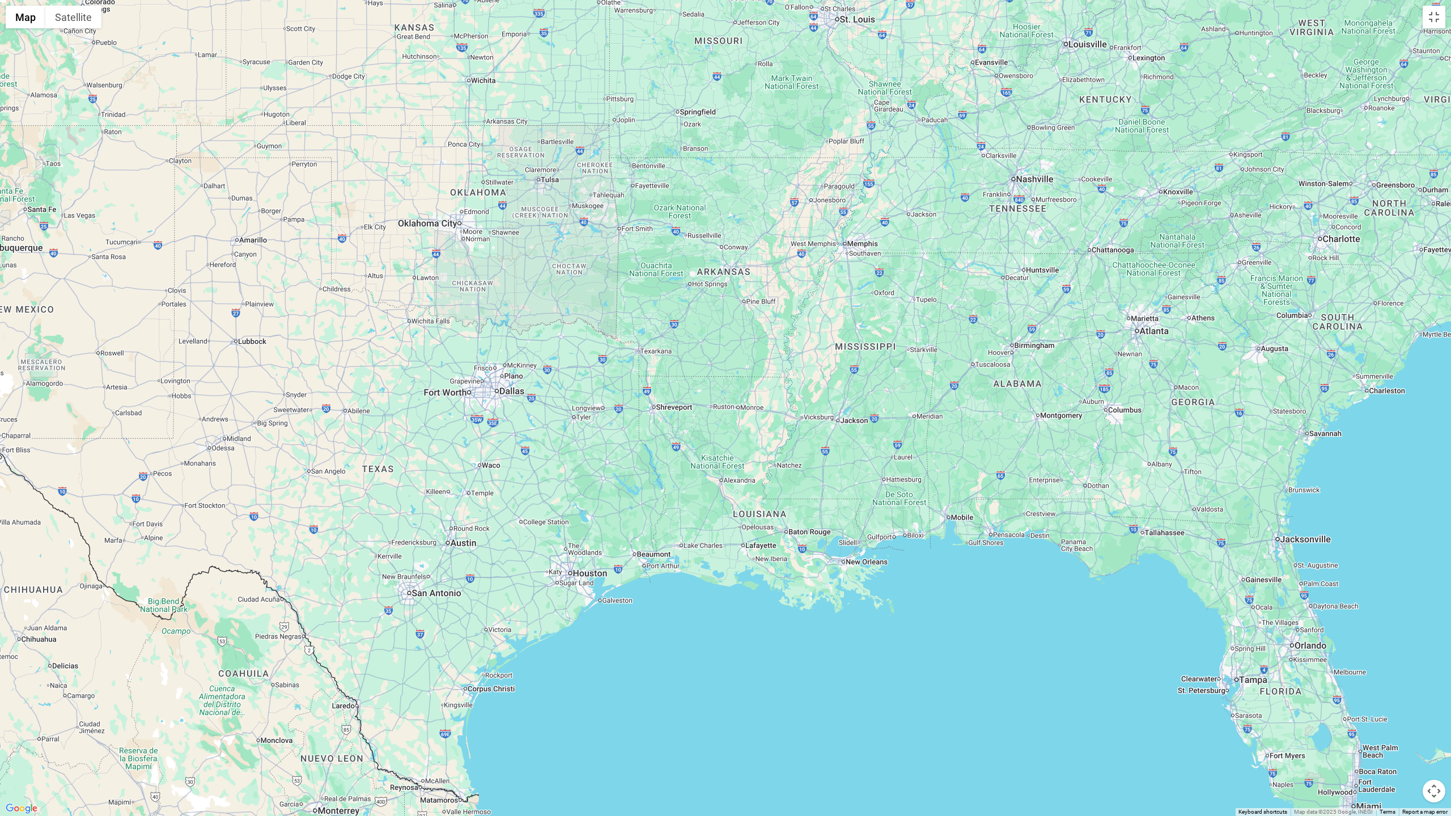
drag, startPoint x: 1070, startPoint y: 619, endPoint x: 1055, endPoint y: 621, distance: 15.4
click at [940, 536] on div at bounding box center [725, 408] width 1451 height 816
